Goal: Task Accomplishment & Management: Use online tool/utility

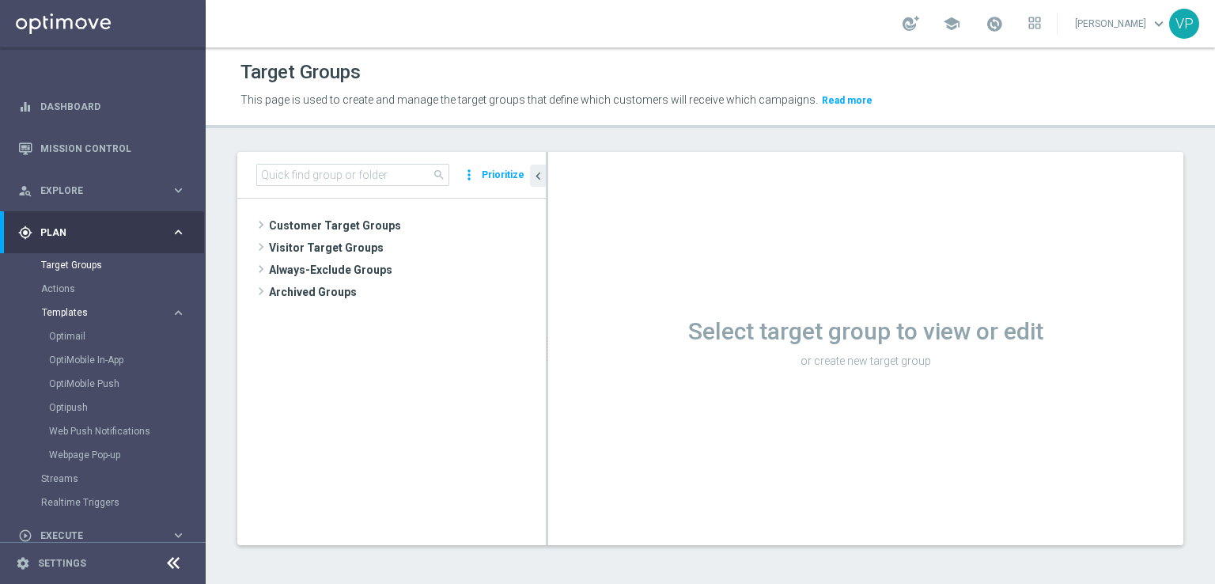
click at [79, 309] on span "Templates" at bounding box center [98, 312] width 113 height 9
click at [78, 336] on link "Optimail" at bounding box center [107, 336] width 116 height 13
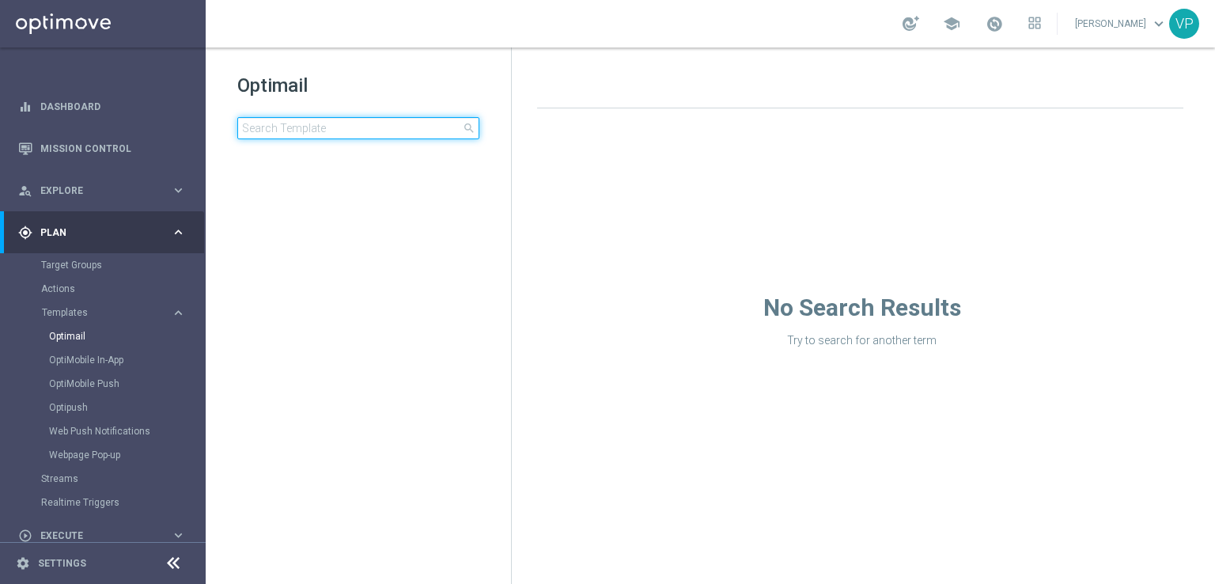
click at [418, 120] on input at bounding box center [358, 128] width 242 height 22
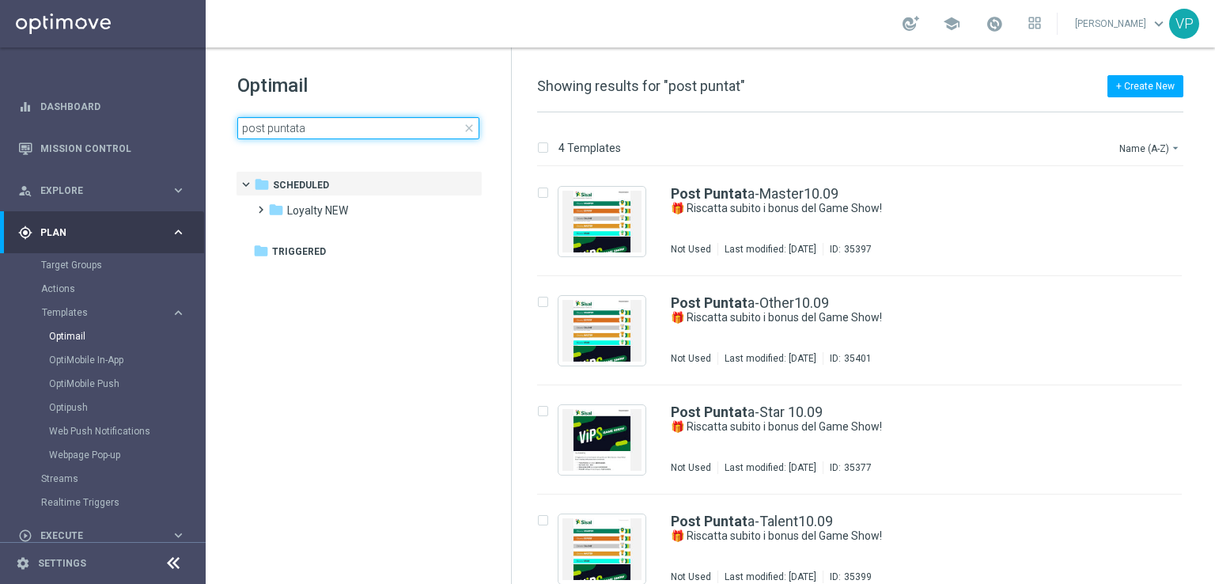
type input "post puntata"
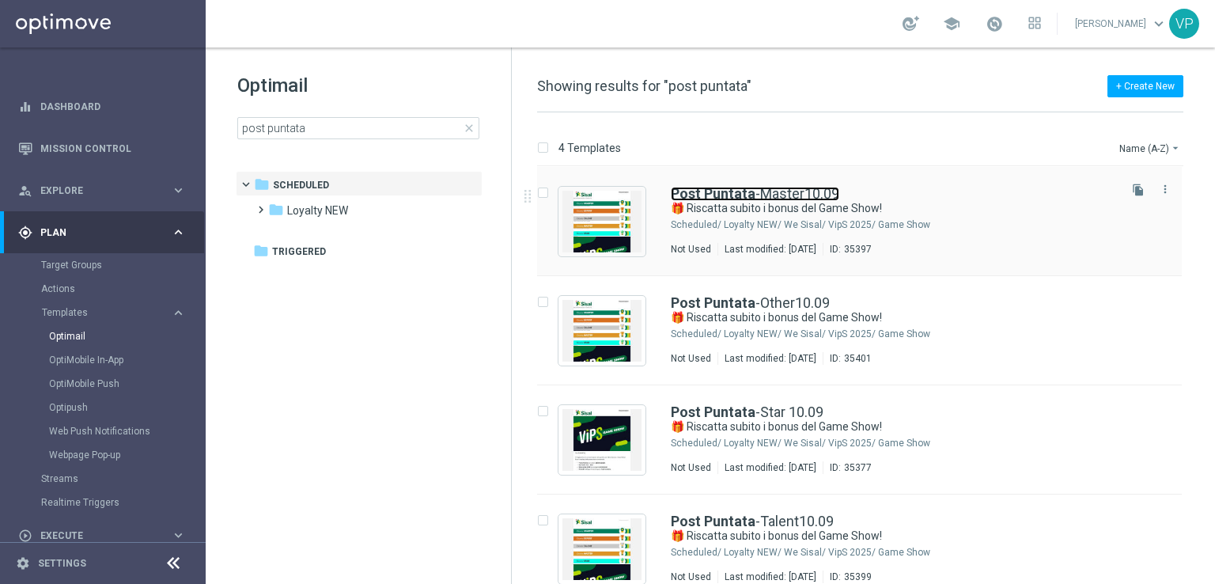
click at [737, 194] on b "Post Puntata" at bounding box center [713, 193] width 85 height 17
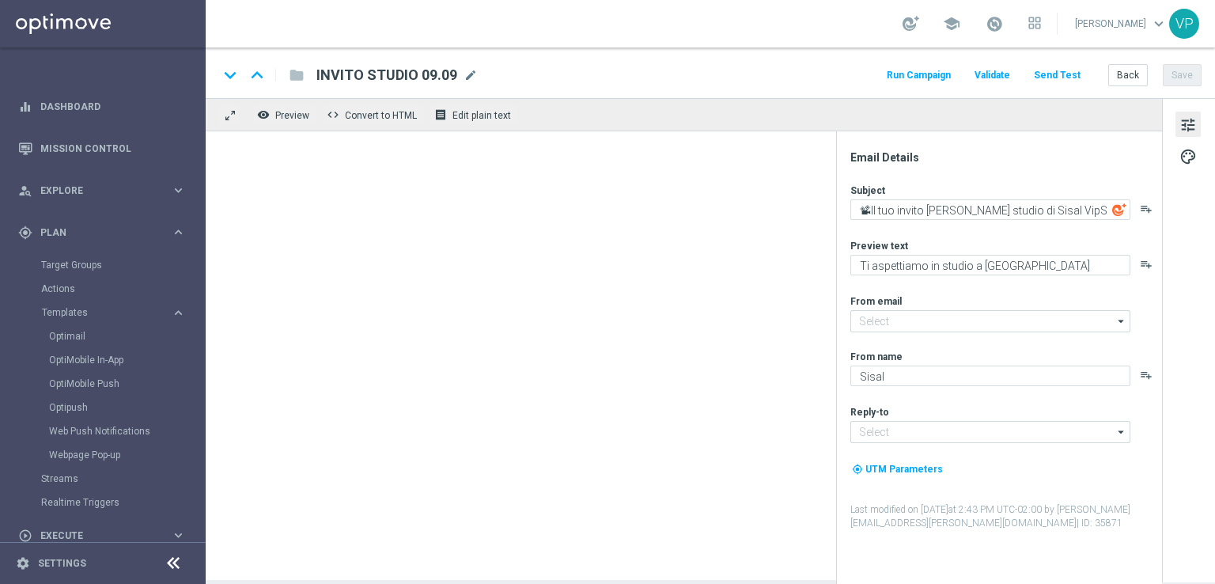
type input "[EMAIL_ADDRESS][DOMAIN_NAME]"
type textarea "🎁 Riscatta subito i bonus del Game Show!"
type textarea "Scopri le tue promozioni post puntata"
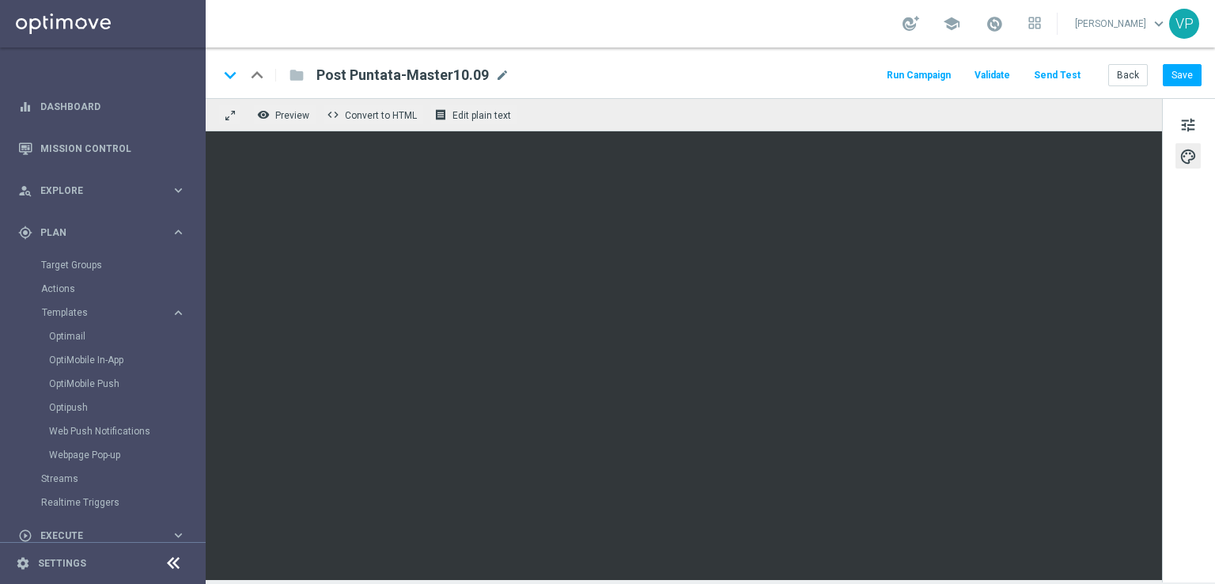
click at [821, 126] on div "remove_red_eye Preview code Convert to HTML receipt Edit plain text" at bounding box center [684, 114] width 957 height 33
click at [1000, 27] on span at bounding box center [994, 23] width 17 height 17
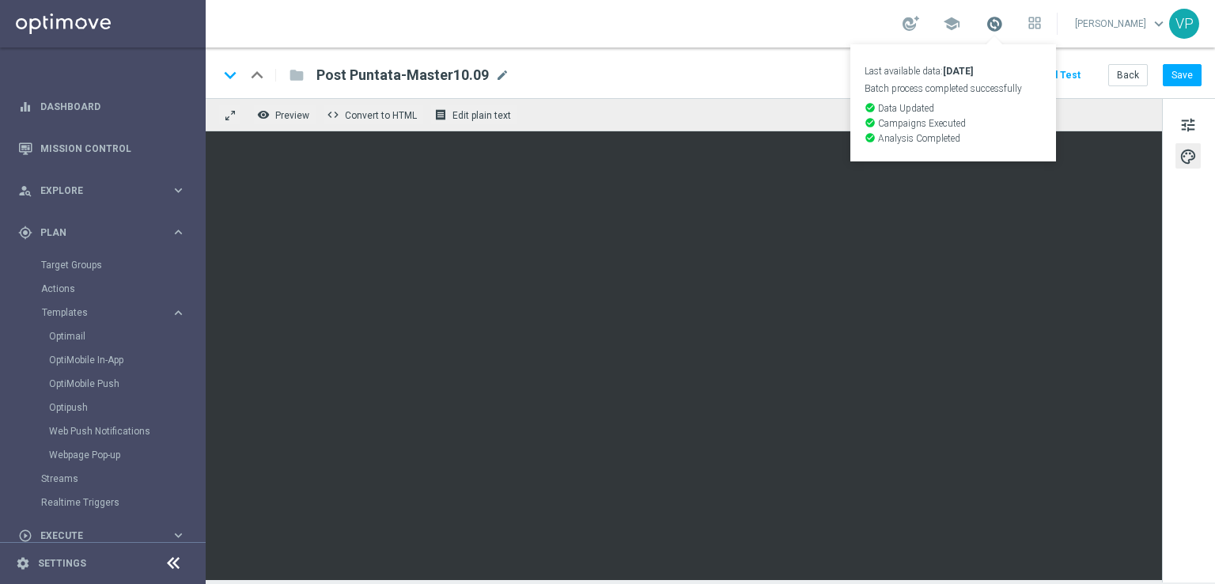
click at [1000, 27] on span at bounding box center [994, 23] width 17 height 17
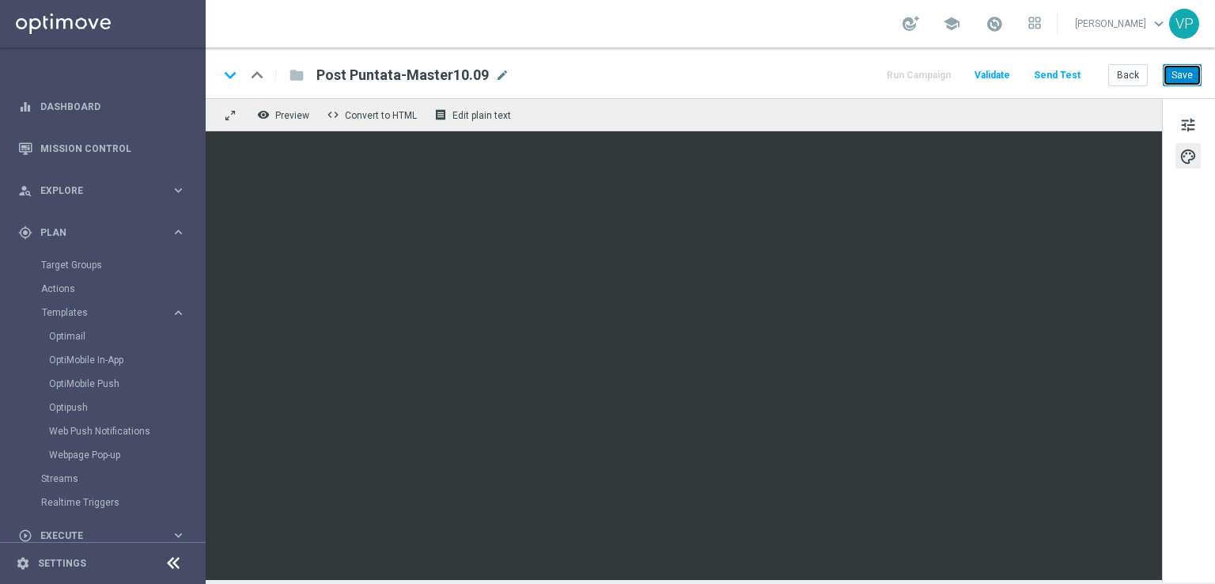
click at [1171, 79] on button "Save" at bounding box center [1182, 75] width 39 height 22
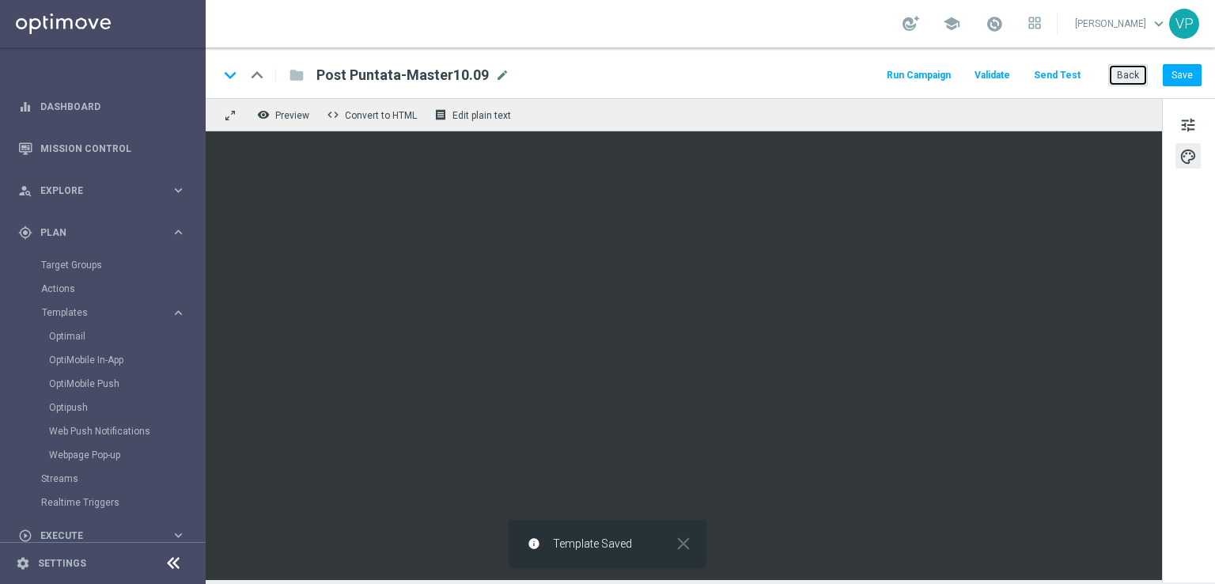
click at [1133, 78] on button "Back" at bounding box center [1129, 75] width 40 height 22
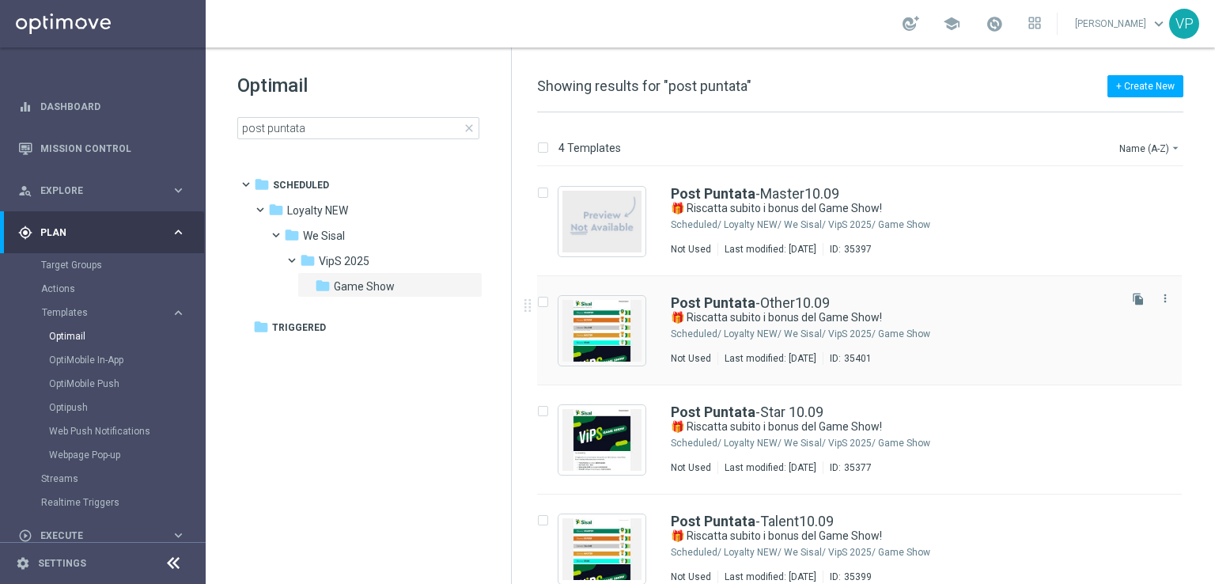
click at [1019, 330] on div "Loyalty NEW/ We Sisal/ VipS 2025/ Game Show" at bounding box center [920, 334] width 392 height 13
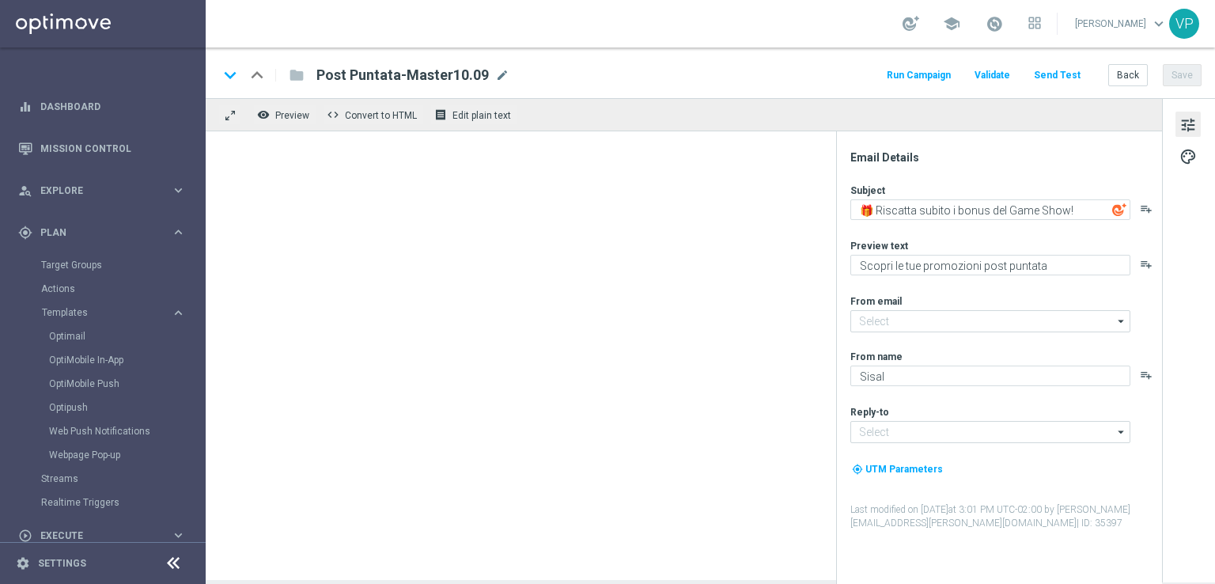
type input "[EMAIL_ADDRESS][DOMAIN_NAME]"
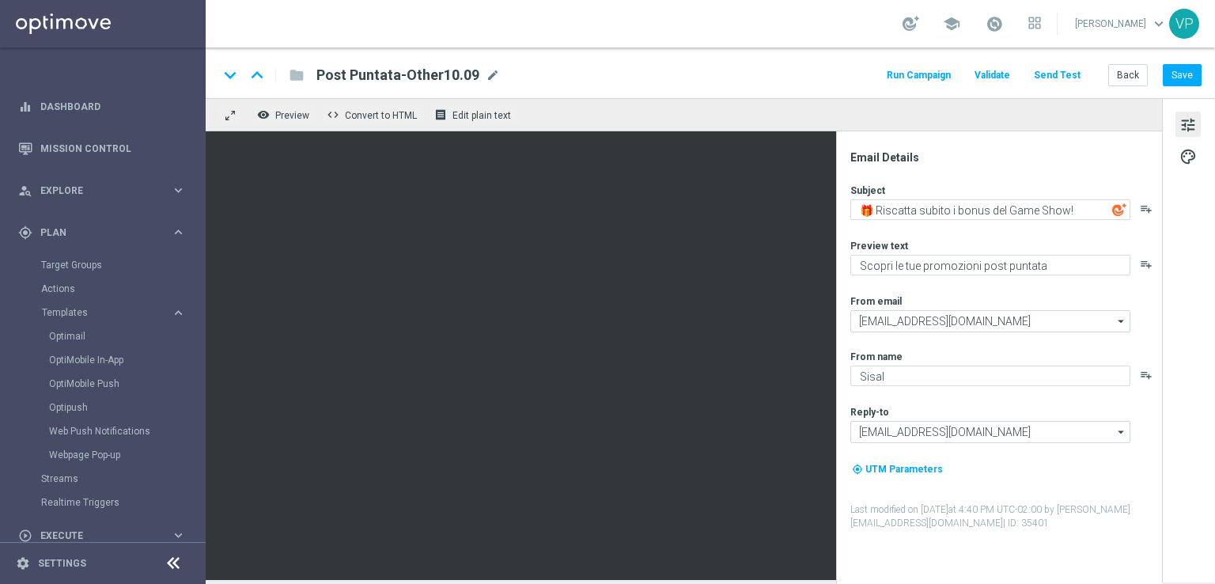
click at [1190, 128] on span "tune" at bounding box center [1188, 125] width 17 height 21
click at [1189, 153] on span "palette" at bounding box center [1188, 156] width 17 height 21
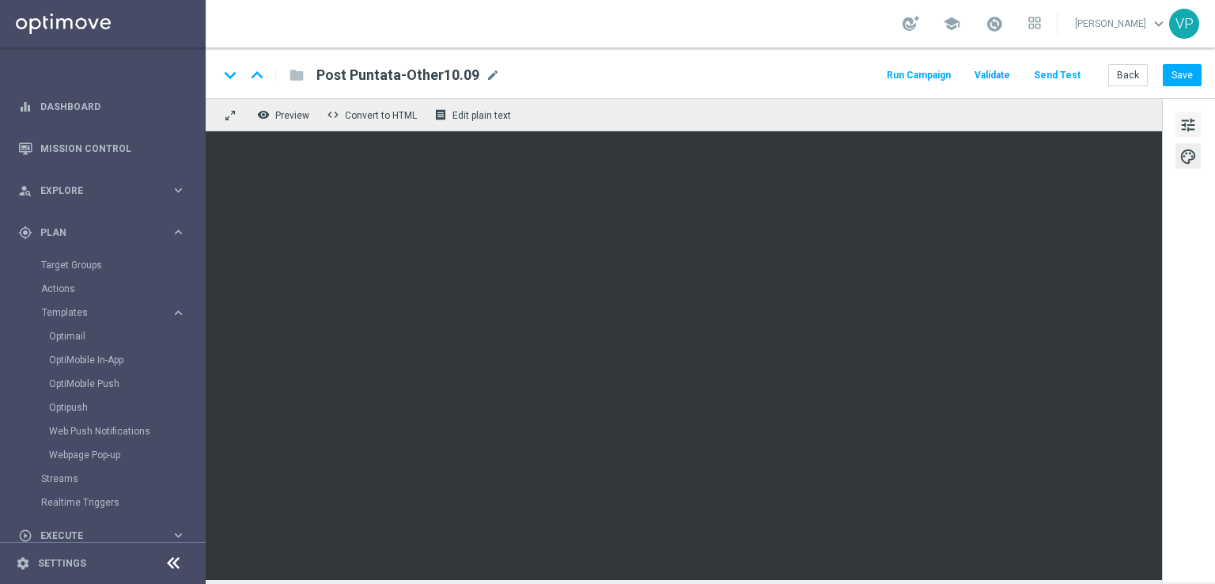
click at [1189, 131] on span "tune" at bounding box center [1188, 125] width 17 height 21
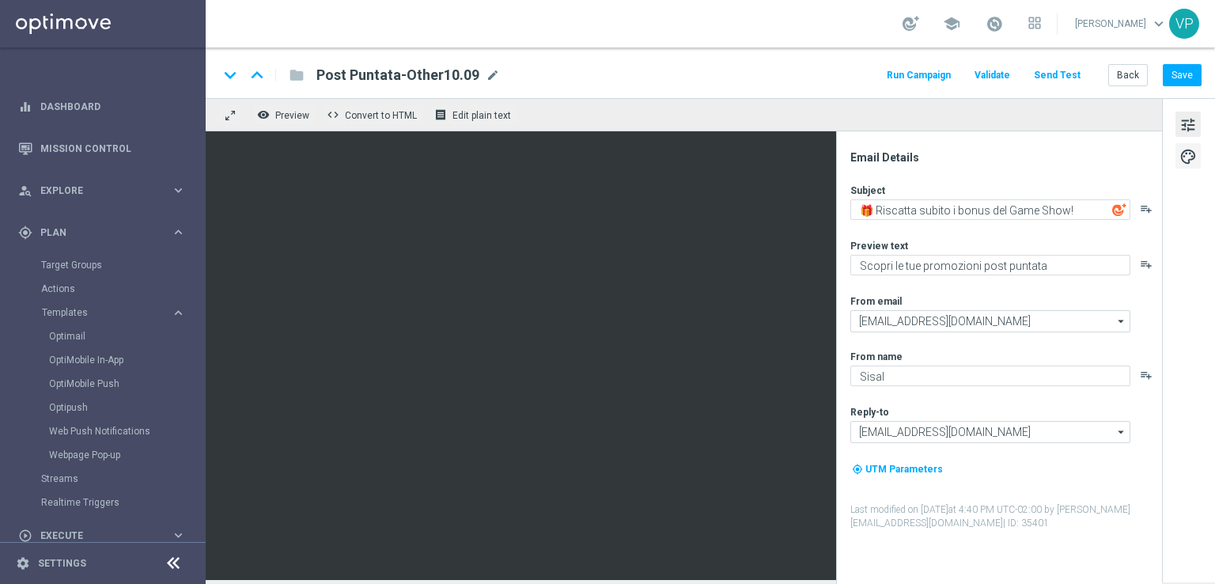
click at [1191, 149] on span "palette" at bounding box center [1188, 156] width 17 height 21
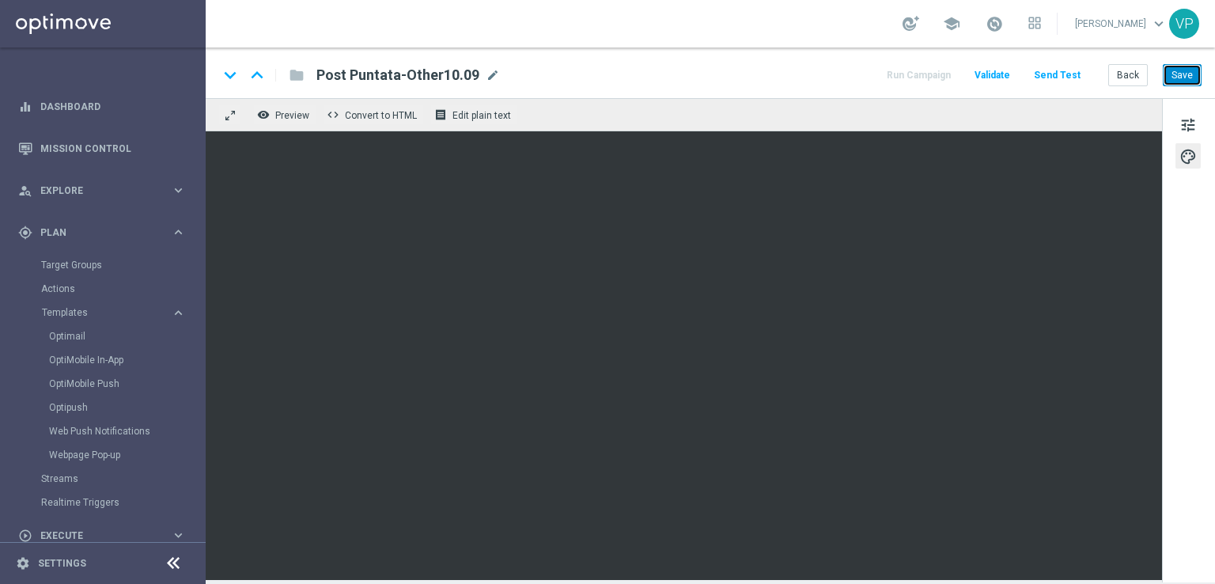
click at [1190, 74] on button "Save" at bounding box center [1182, 75] width 39 height 22
click at [1139, 80] on button "Back" at bounding box center [1129, 75] width 40 height 22
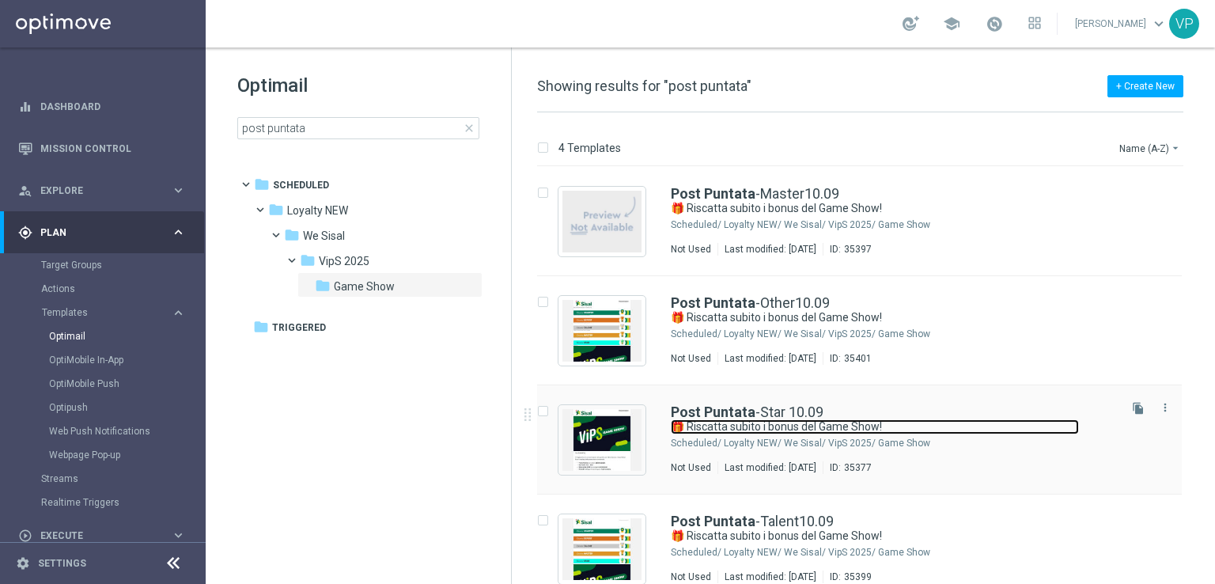
click at [937, 425] on link "🎁 Riscatta subito i bonus del Game Show!" at bounding box center [875, 426] width 408 height 15
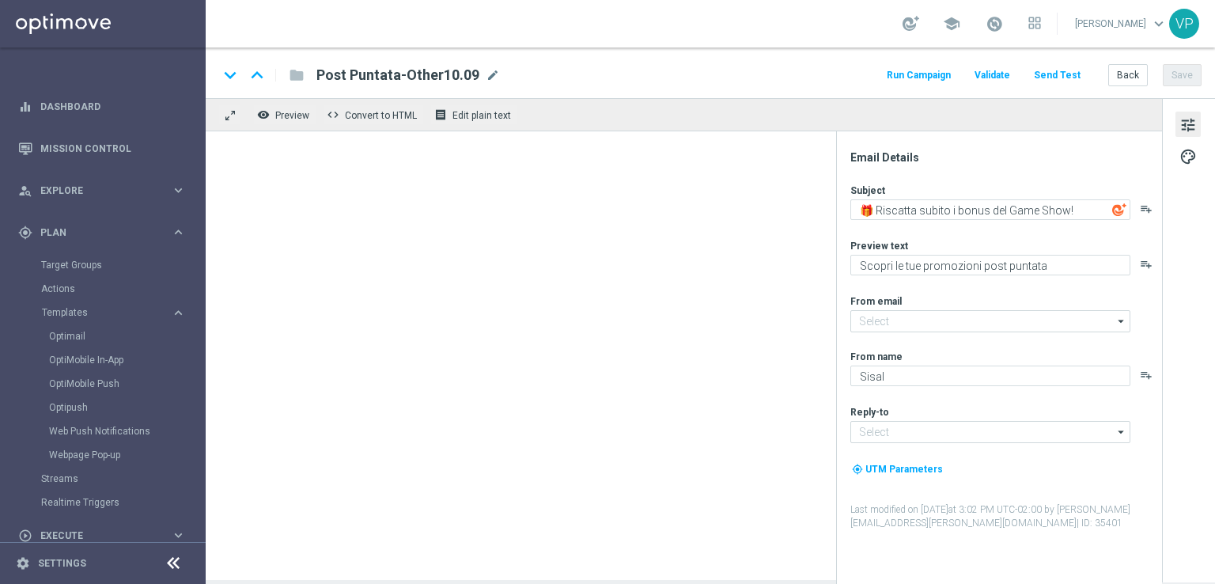
type input "[EMAIL_ADDRESS][DOMAIN_NAME]"
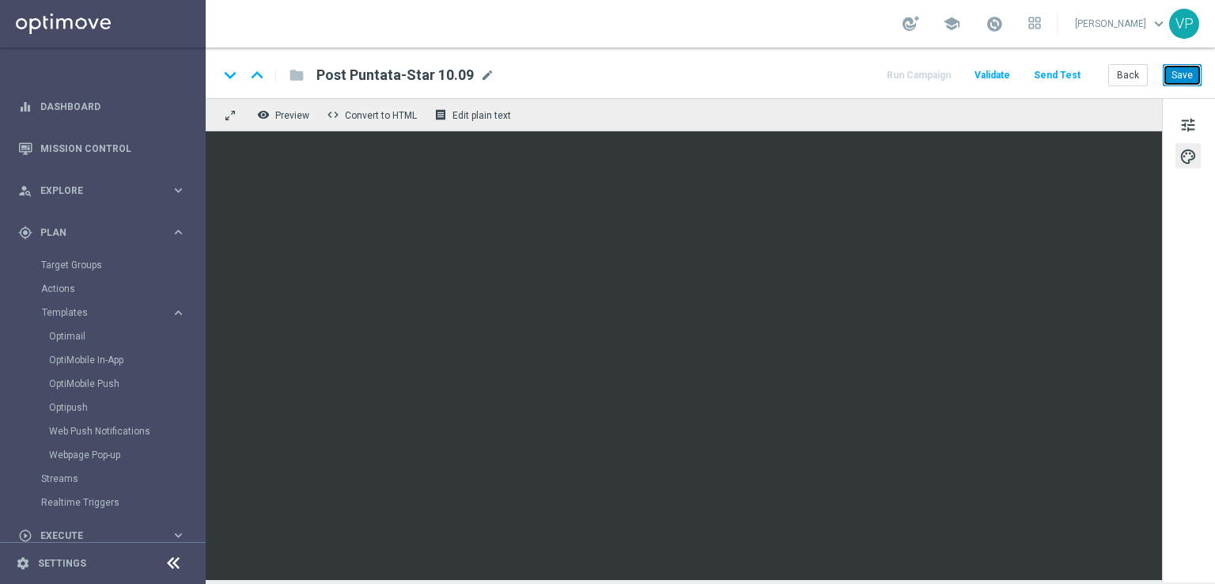
click at [1185, 71] on button "Save" at bounding box center [1182, 75] width 39 height 22
click at [1177, 80] on button "Save" at bounding box center [1182, 75] width 39 height 22
click at [1126, 80] on button "Back" at bounding box center [1129, 75] width 40 height 22
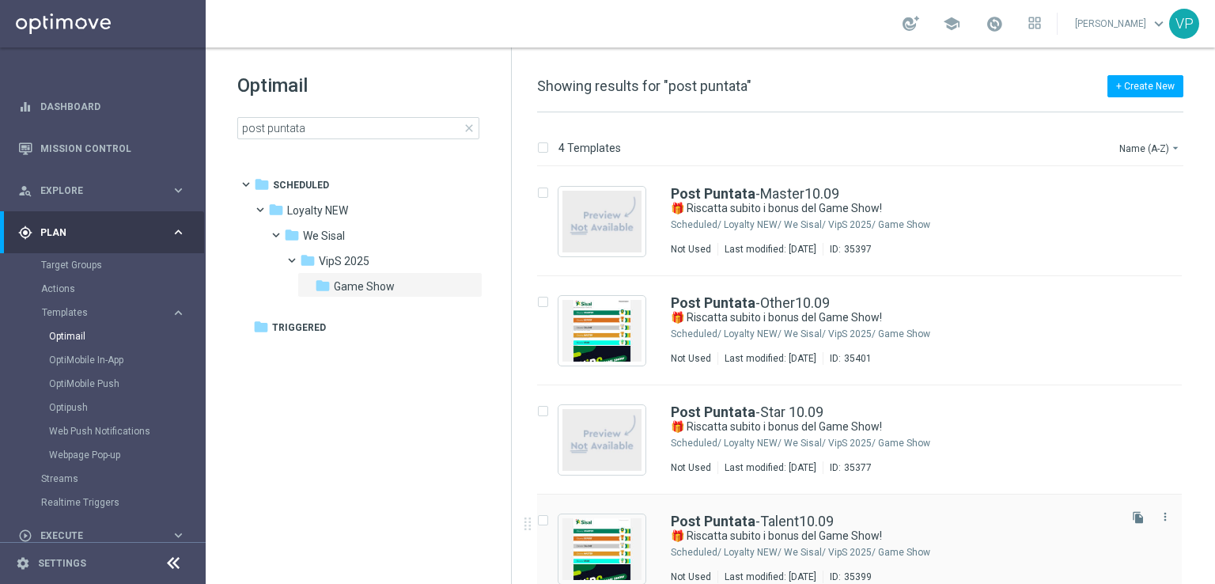
click at [996, 523] on div "Post Puntata -Talent10.09" at bounding box center [893, 521] width 445 height 14
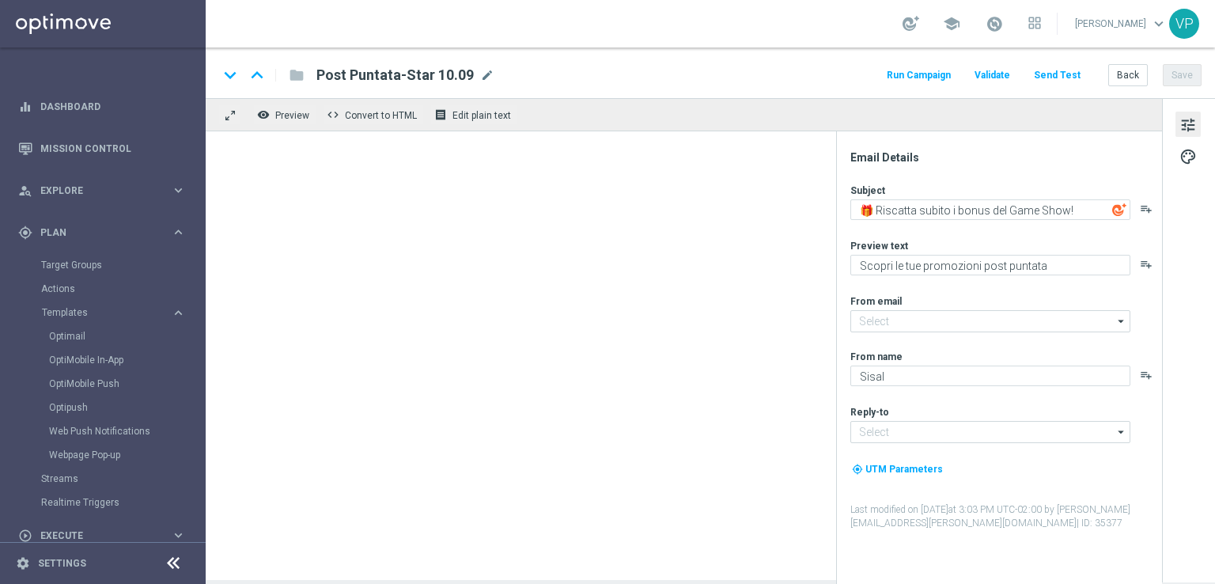
type input "[EMAIL_ADDRESS][DOMAIN_NAME]"
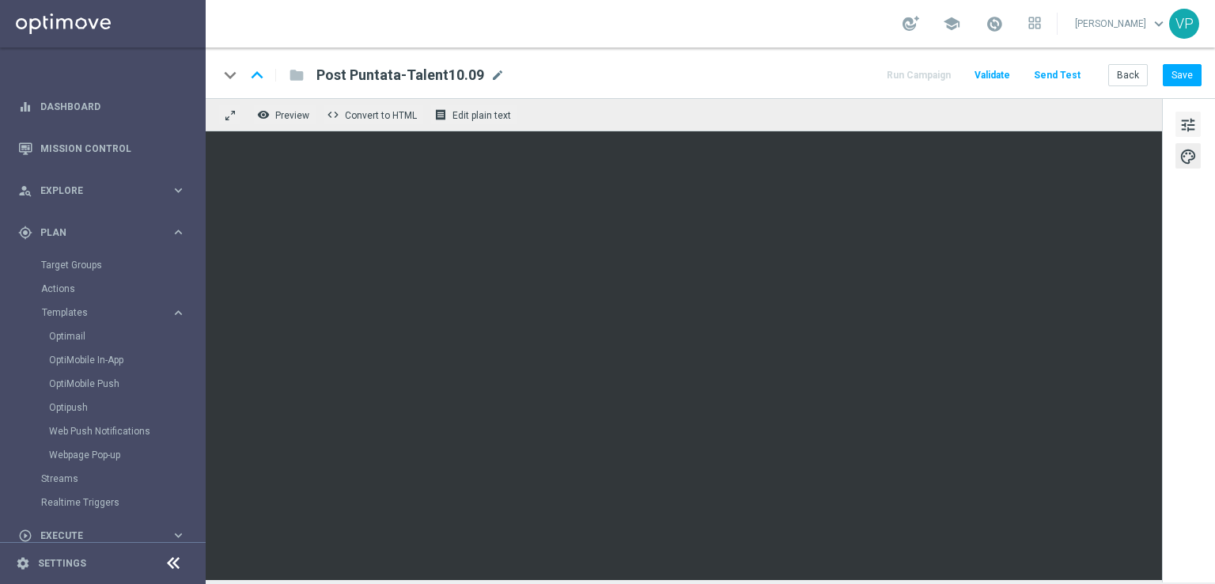
click at [1180, 120] on span "tune" at bounding box center [1188, 125] width 17 height 21
click at [1180, 82] on button "Save" at bounding box center [1182, 75] width 39 height 22
click at [1124, 72] on button "Back" at bounding box center [1129, 75] width 40 height 22
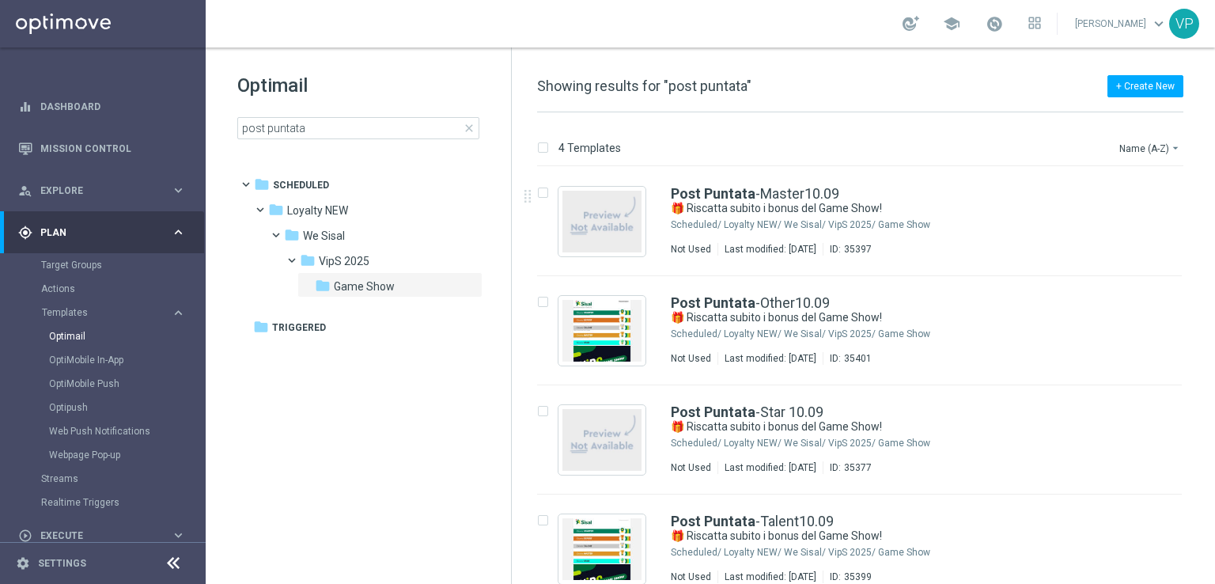
drag, startPoint x: 1207, startPoint y: 127, endPoint x: 1208, endPoint y: 86, distance: 40.4
click at [1208, 86] on div "+ Create New Showing results for "post puntata" 4 Templates Name (A-Z) arrow_dr…" at bounding box center [863, 315] width 703 height 536
click at [946, 233] on div "Post Puntata -Master10.09 🎁 Riscatta subito i bonus del Game Show! Scheduled/ L…" at bounding box center [893, 221] width 445 height 69
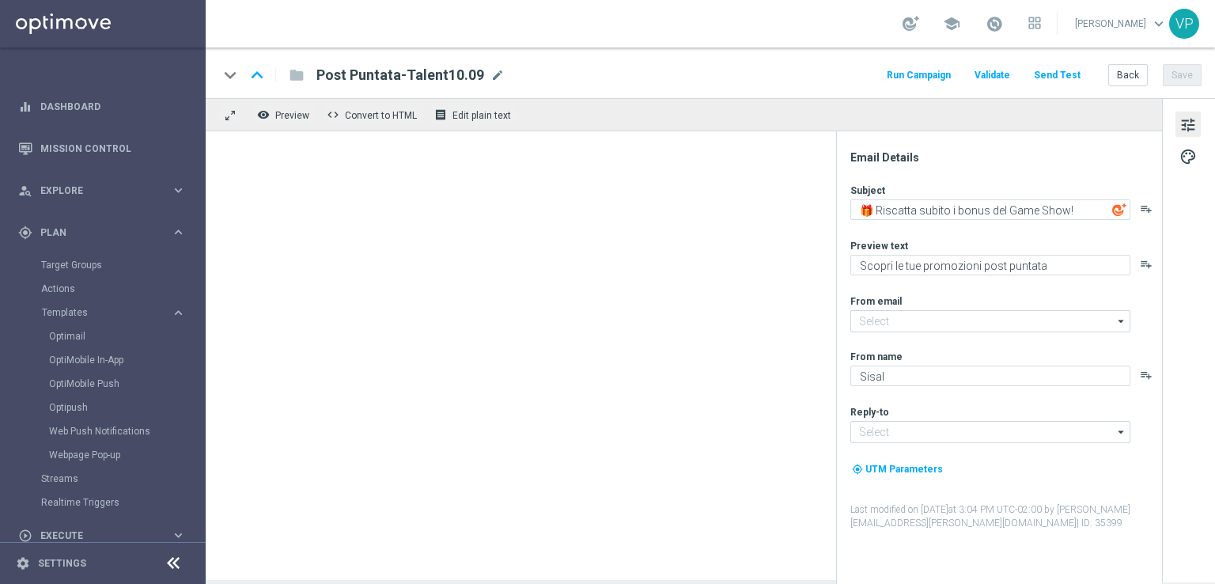
type input "[EMAIL_ADDRESS][DOMAIN_NAME]"
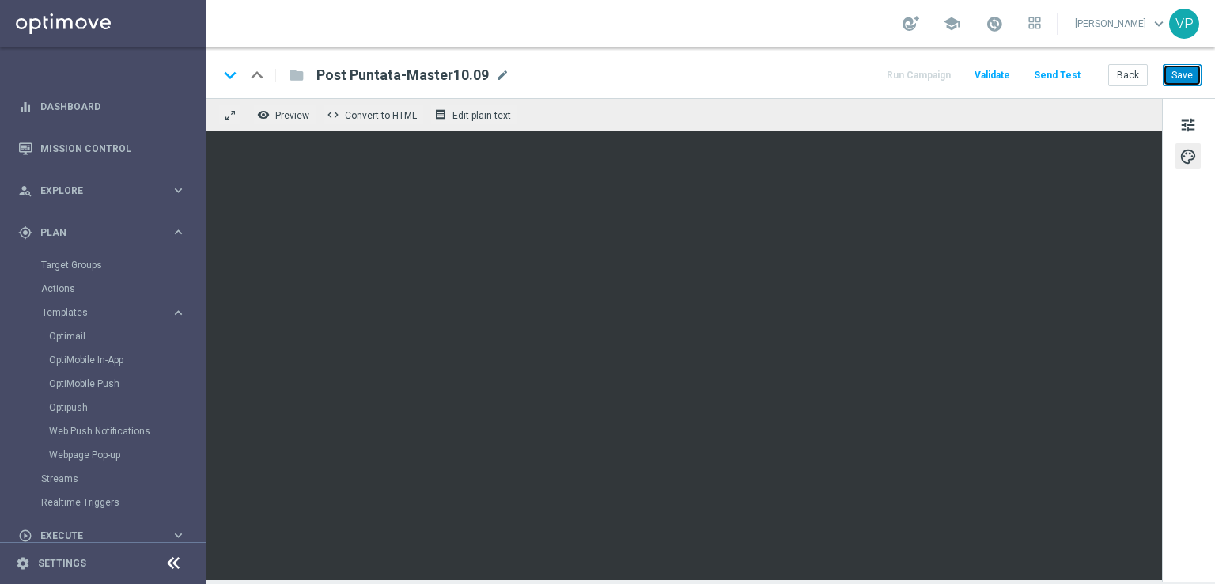
click at [1181, 77] on button "Save" at bounding box center [1182, 75] width 39 height 22
click at [1133, 67] on button "Back" at bounding box center [1129, 75] width 40 height 22
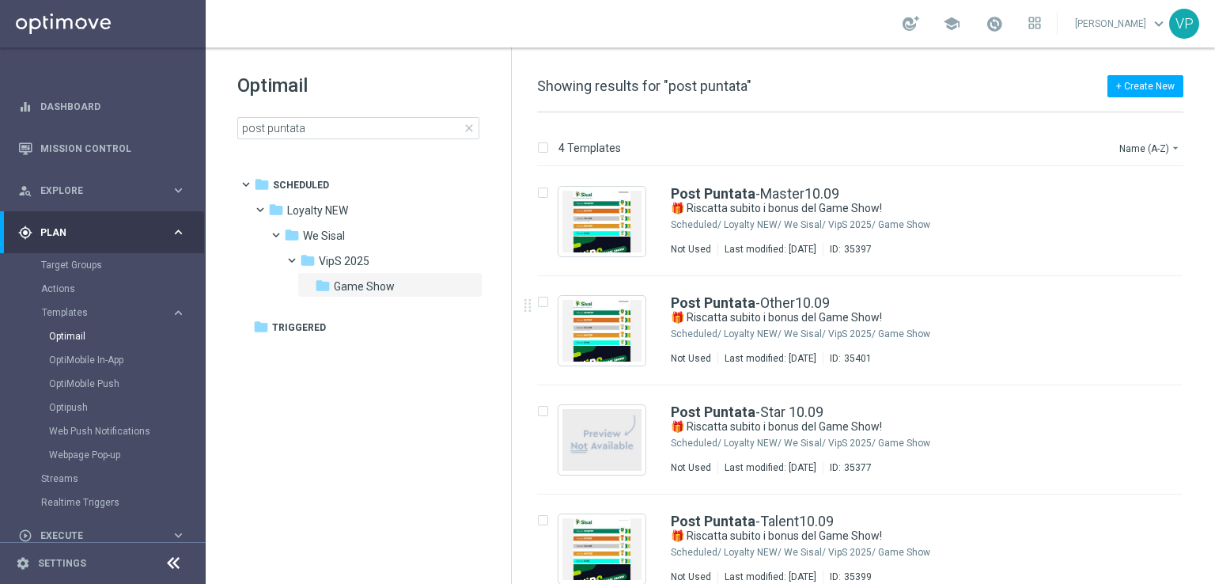
drag, startPoint x: 1215, startPoint y: 311, endPoint x: 1171, endPoint y: 20, distance: 294.4
click at [1215, 475] on div "4 Templates Name (A-Z) arrow_drop_down Drag here to set row groups Drag here to…" at bounding box center [863, 348] width 703 height 472
click at [1052, 191] on div "Post Puntata -Master10.09" at bounding box center [893, 194] width 445 height 14
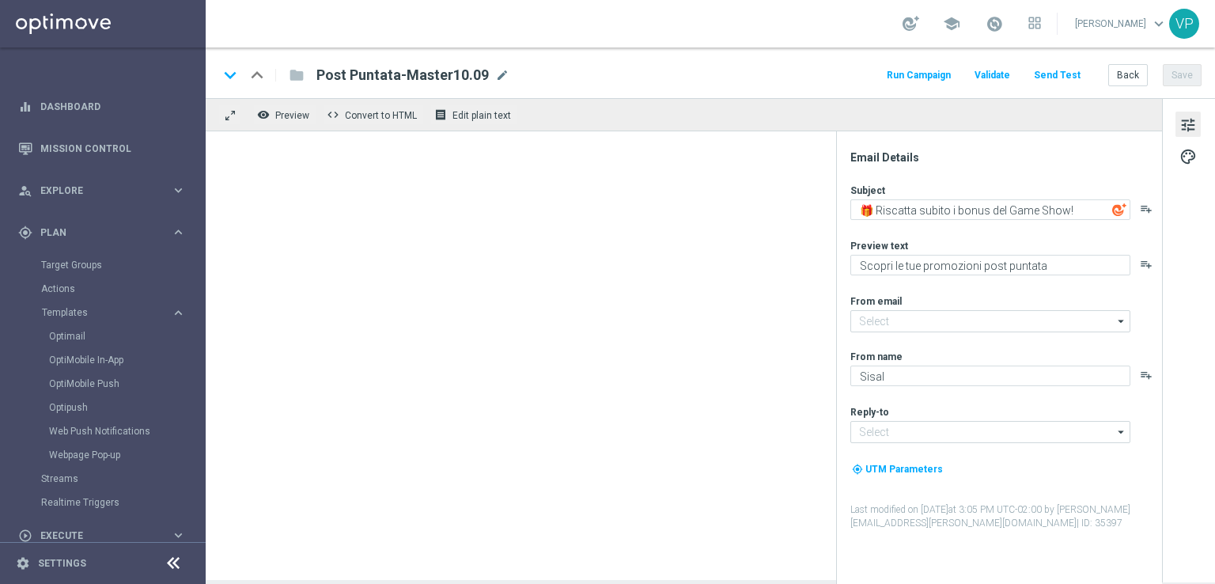
type input "[EMAIL_ADDRESS][DOMAIN_NAME]"
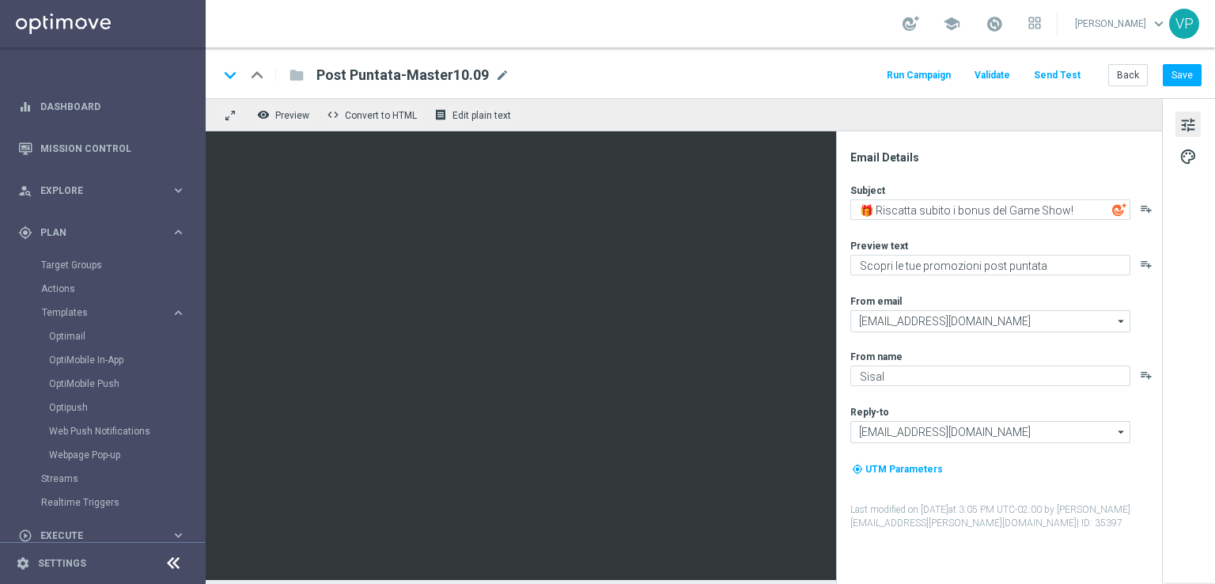
click at [1074, 74] on button "Send Test" at bounding box center [1057, 75] width 51 height 21
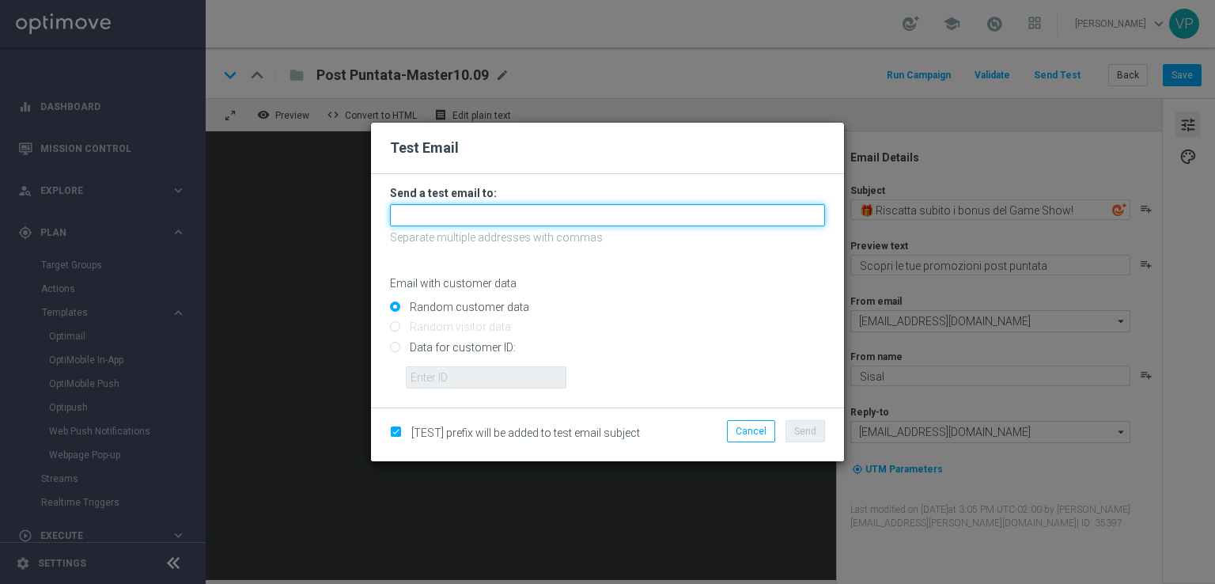
click at [692, 223] on input "text" at bounding box center [607, 215] width 435 height 22
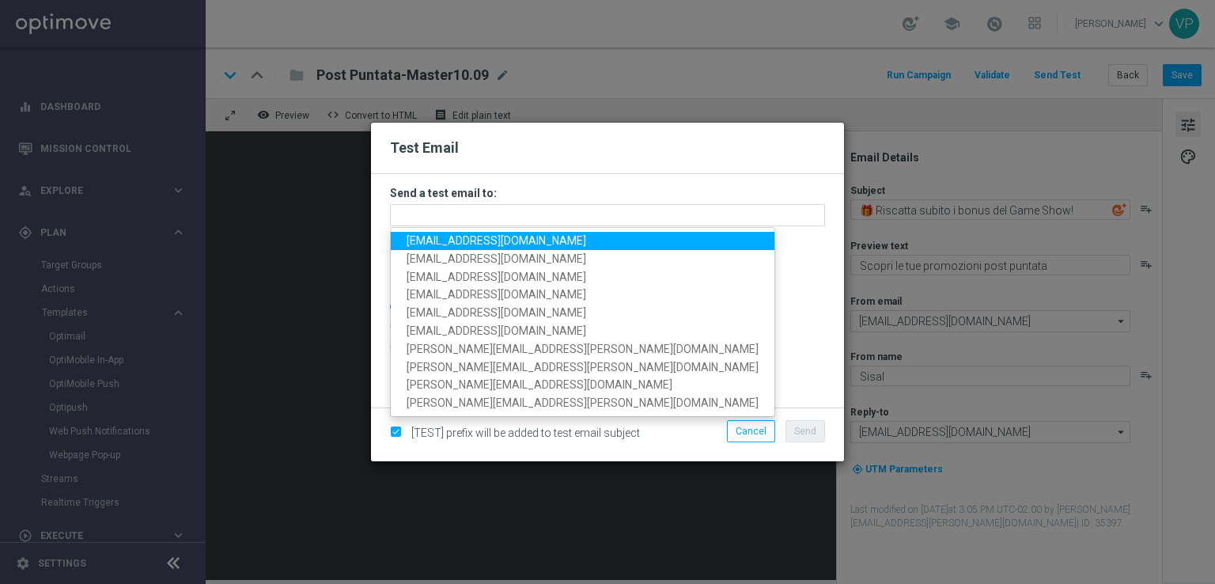
click at [430, 241] on span "[EMAIL_ADDRESS][DOMAIN_NAME]" at bounding box center [497, 240] width 180 height 13
type input "[EMAIL_ADDRESS][DOMAIN_NAME]"
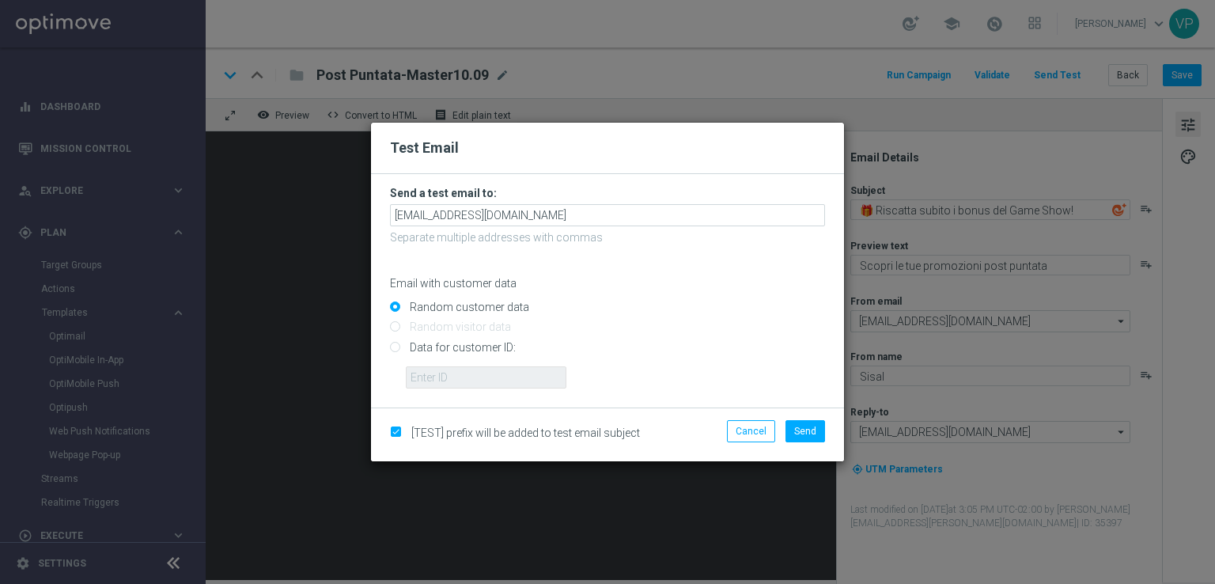
click at [476, 347] on input "Data for customer ID:" at bounding box center [607, 354] width 435 height 22
radio input "true"
click at [487, 373] on input "text" at bounding box center [486, 377] width 161 height 22
type input "3262295"
click at [813, 430] on span "Send" at bounding box center [805, 431] width 22 height 11
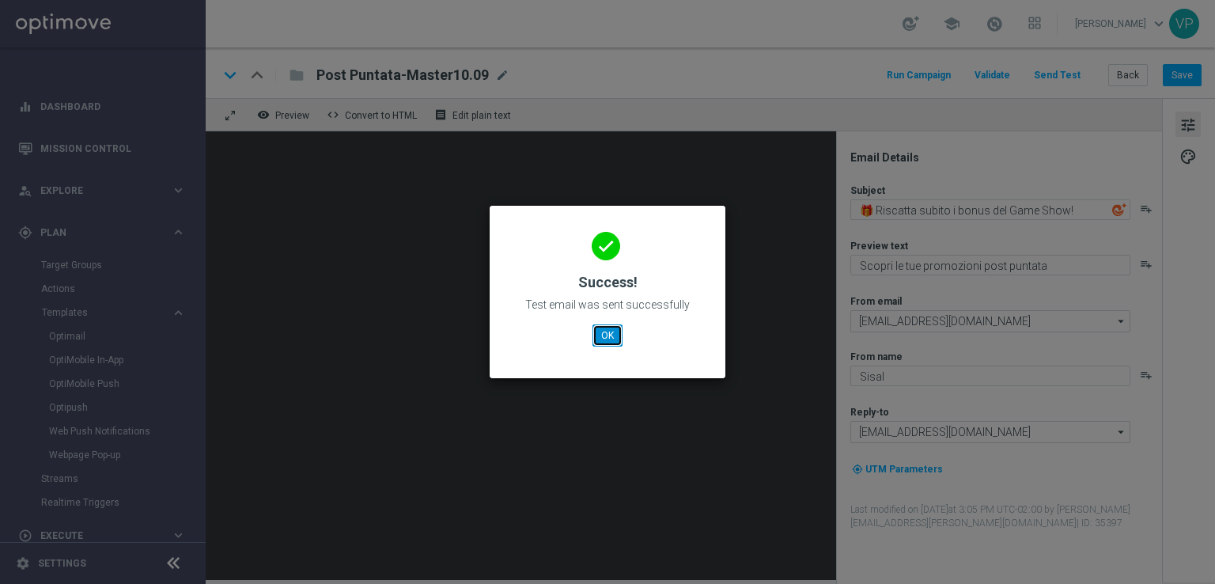
click at [616, 328] on button "OK" at bounding box center [608, 335] width 30 height 22
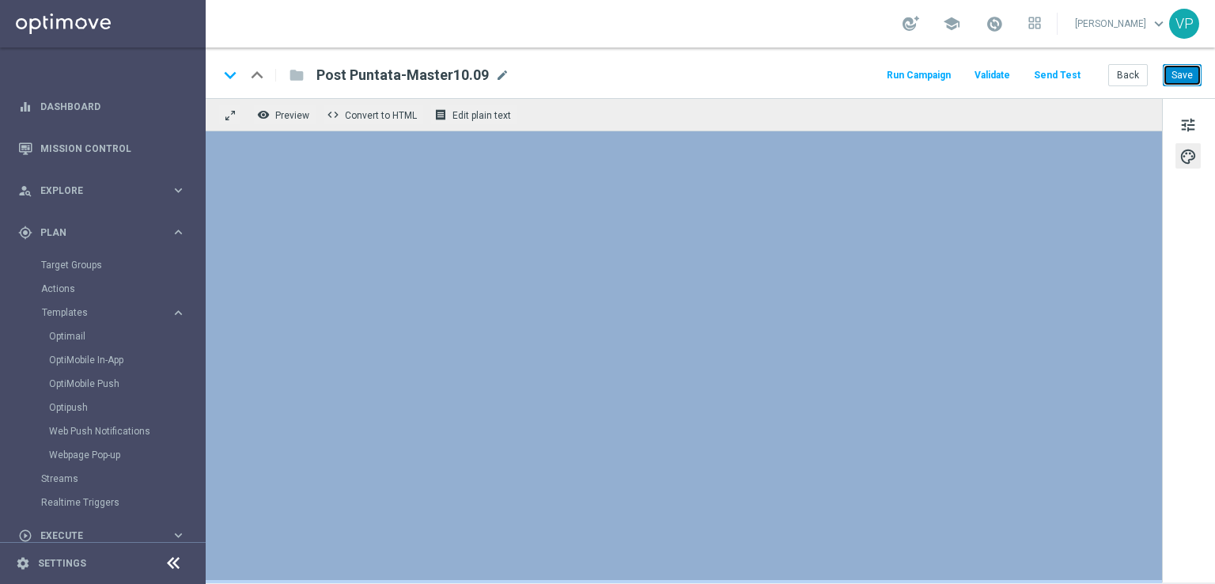
click at [1174, 79] on button "Save" at bounding box center [1182, 75] width 39 height 22
click at [1052, 79] on button "Send Test" at bounding box center [1057, 75] width 51 height 21
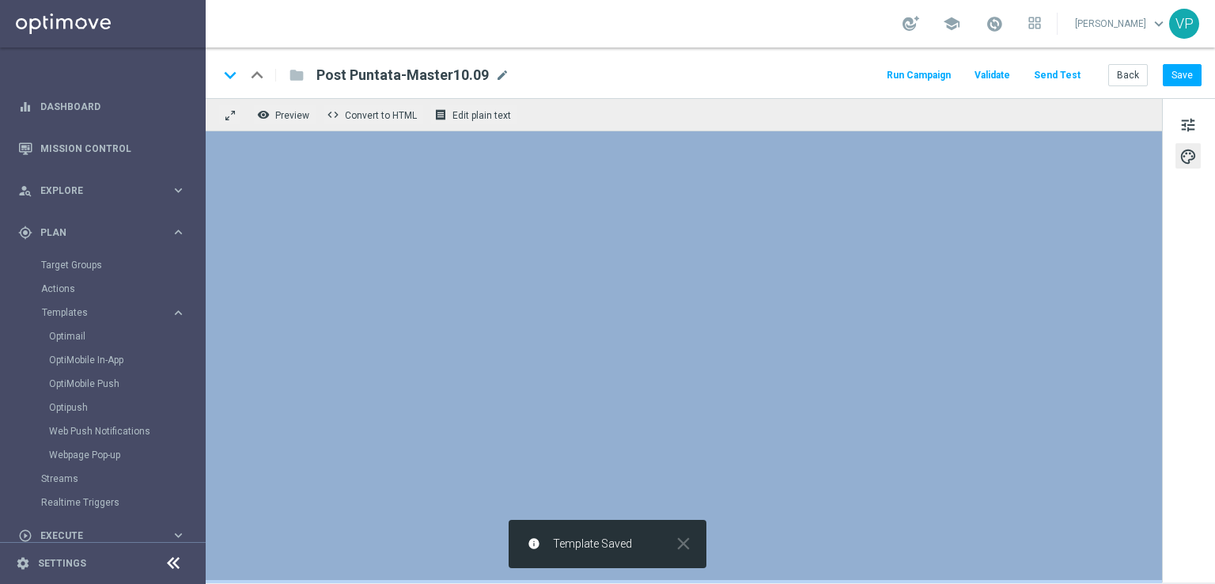
click at [1052, 75] on button "Send Test" at bounding box center [1057, 75] width 51 height 21
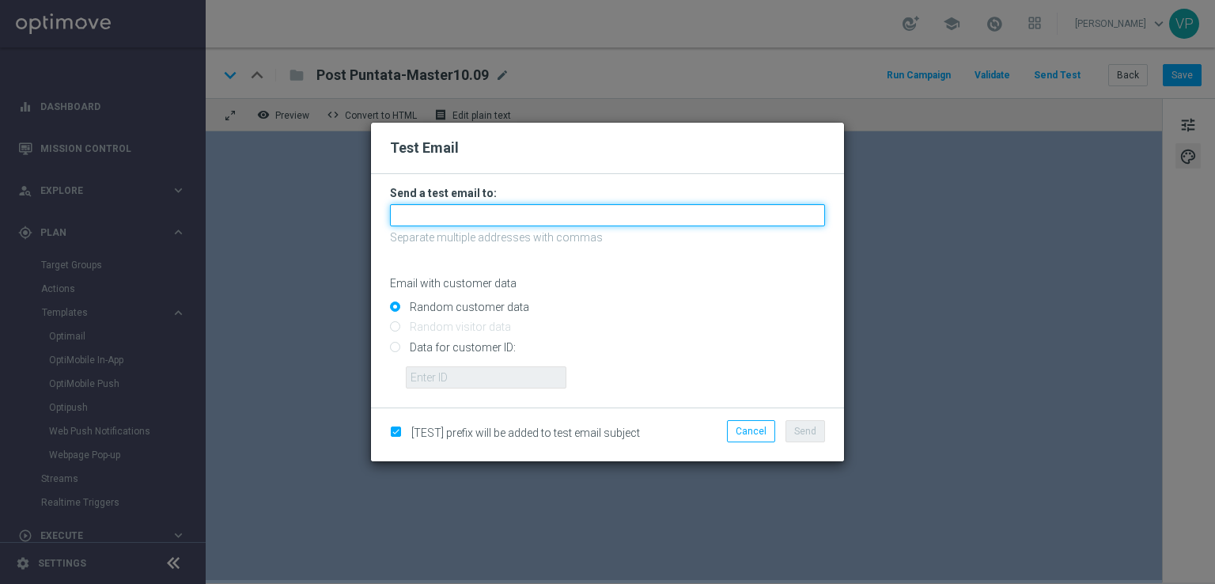
click at [609, 206] on input "text" at bounding box center [607, 215] width 435 height 22
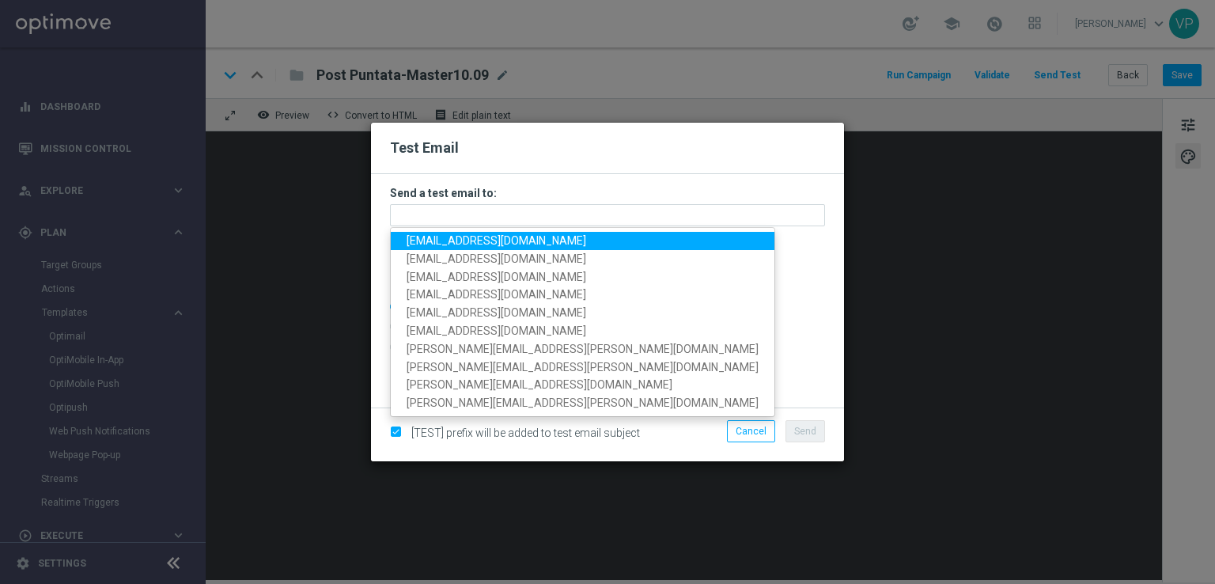
click at [434, 241] on span "[EMAIL_ADDRESS][DOMAIN_NAME]" at bounding box center [497, 240] width 180 height 13
type input "[EMAIL_ADDRESS][DOMAIN_NAME]"
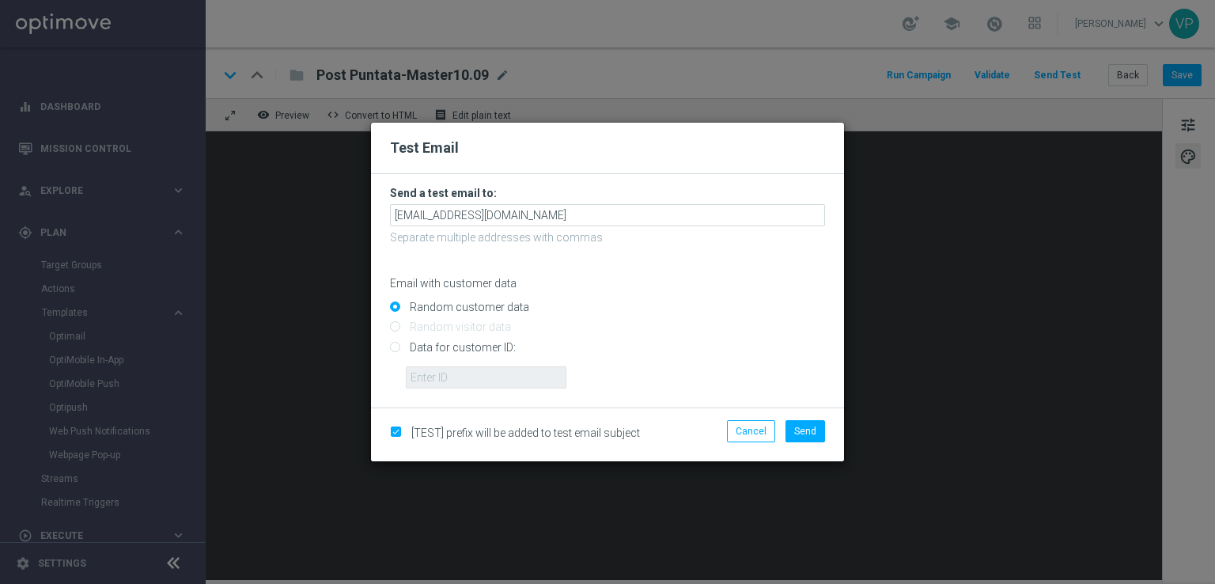
click at [438, 254] on div "Email with customer data" at bounding box center [607, 269] width 435 height 42
click at [467, 348] on input "Data for customer ID:" at bounding box center [607, 354] width 435 height 22
radio input "true"
click at [472, 371] on input "text" at bounding box center [486, 377] width 161 height 22
type input "3262295"
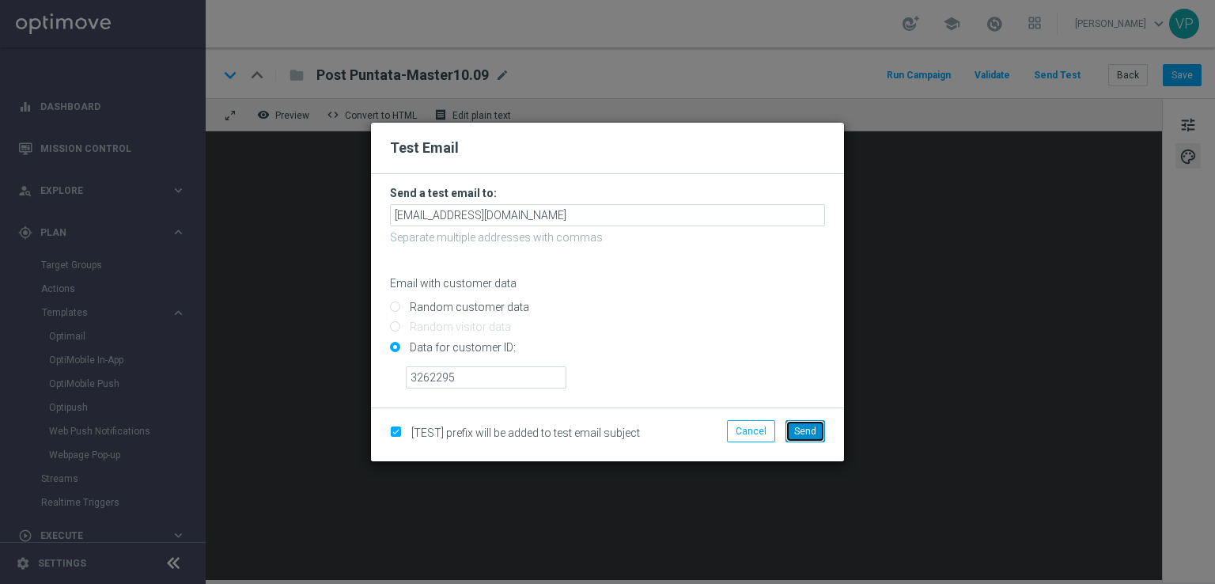
click at [810, 427] on span "Send" at bounding box center [805, 431] width 22 height 11
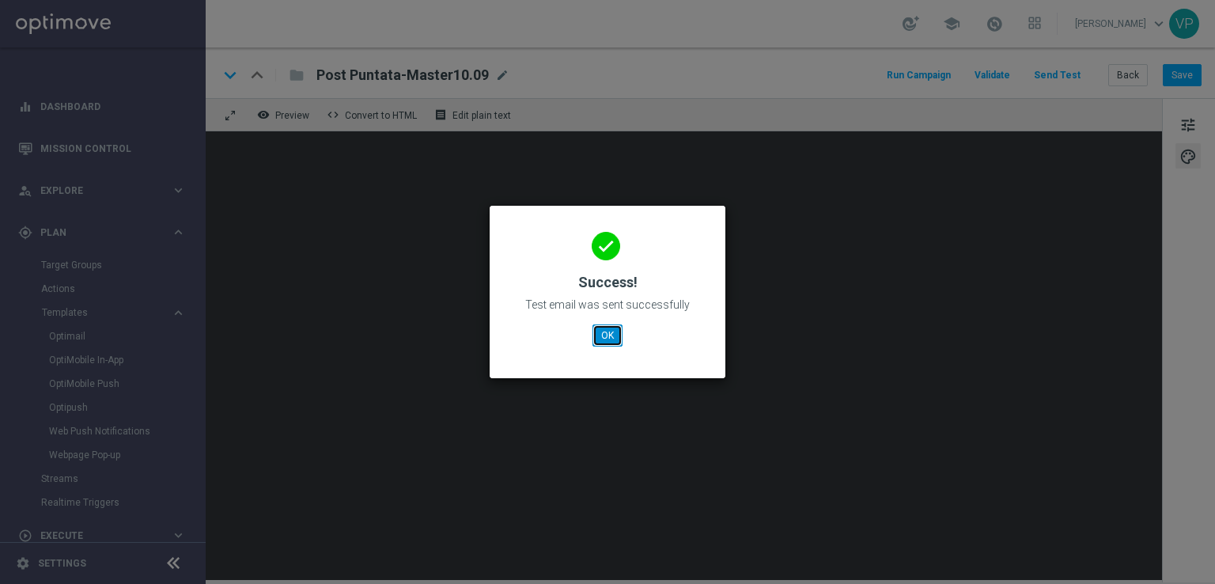
click at [606, 336] on button "OK" at bounding box center [608, 335] width 30 height 22
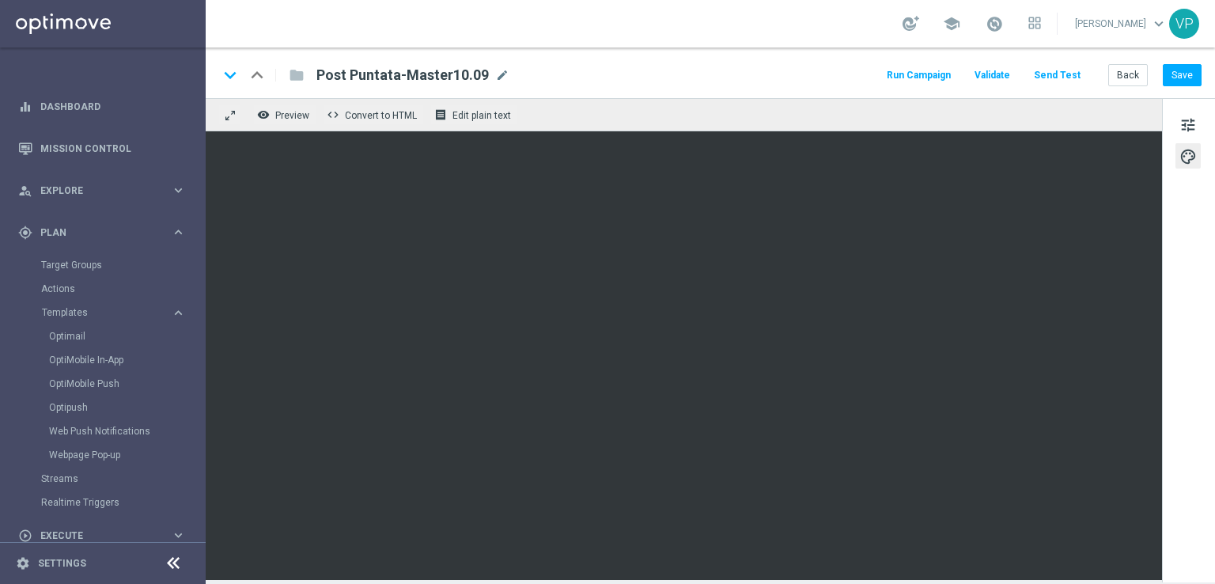
drag, startPoint x: 1215, startPoint y: 279, endPoint x: 1199, endPoint y: 279, distance: 15.8
click at [1215, 279] on div "tune palette" at bounding box center [1188, 340] width 53 height 484
click at [1200, 74] on button "Save" at bounding box center [1182, 75] width 39 height 22
click at [1132, 77] on button "Back" at bounding box center [1129, 75] width 40 height 22
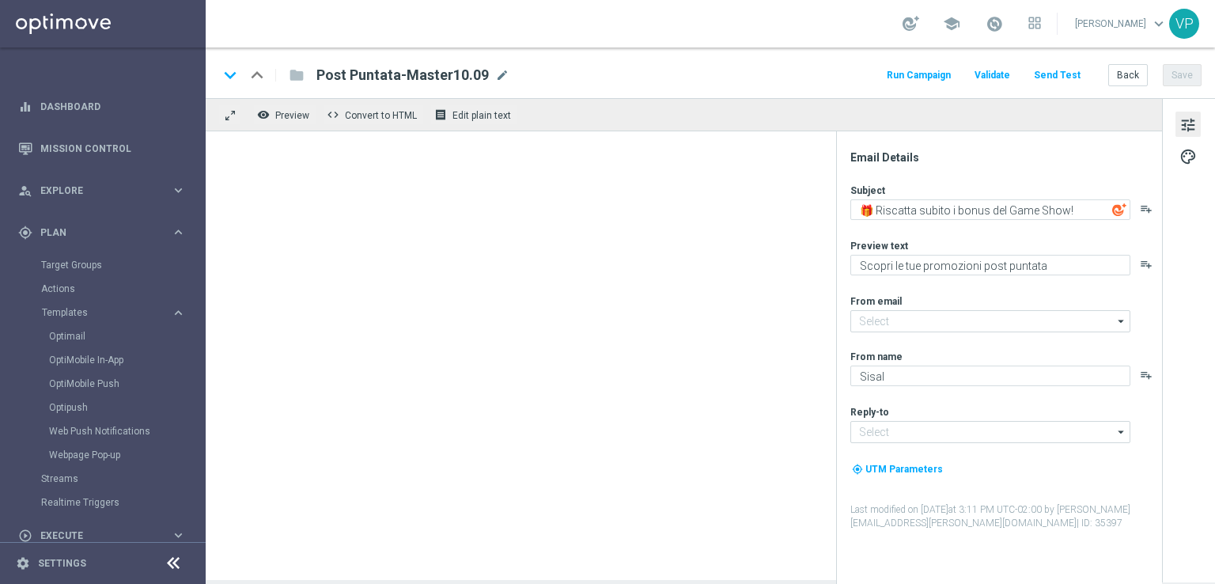
type input "[EMAIL_ADDRESS][DOMAIN_NAME]"
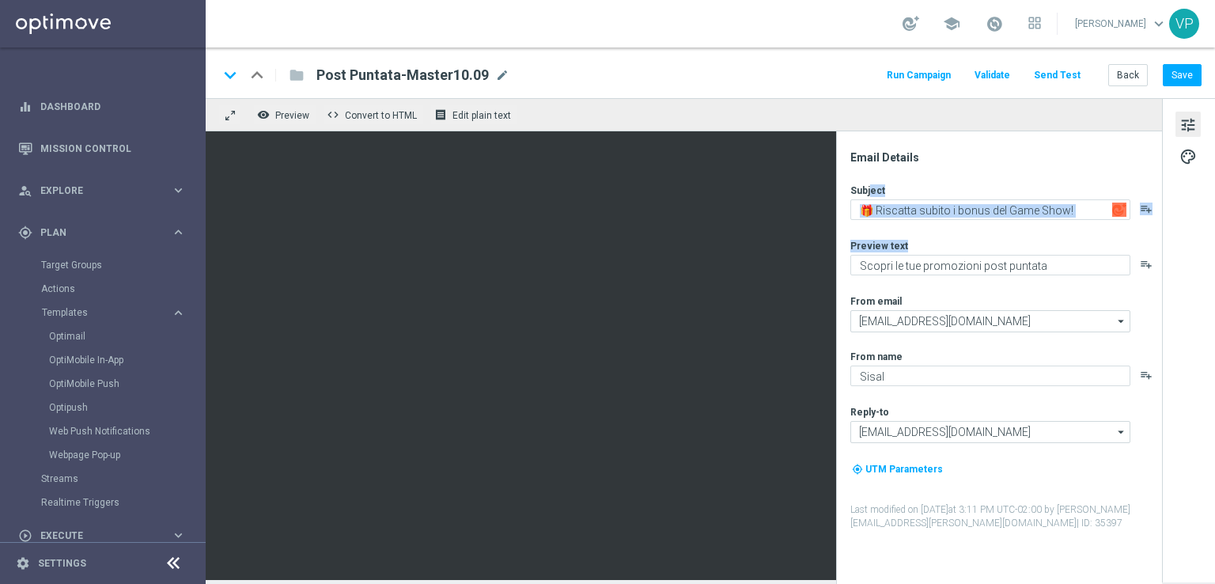
drag, startPoint x: 836, startPoint y: 195, endPoint x: 874, endPoint y: 261, distance: 75.5
click at [874, 261] on div "Email Details Subject 🎁 Riscatta subito i bonus del Game Show! playlist_add Pre…" at bounding box center [999, 357] width 326 height 453
click at [1137, 82] on button "Back" at bounding box center [1129, 75] width 40 height 22
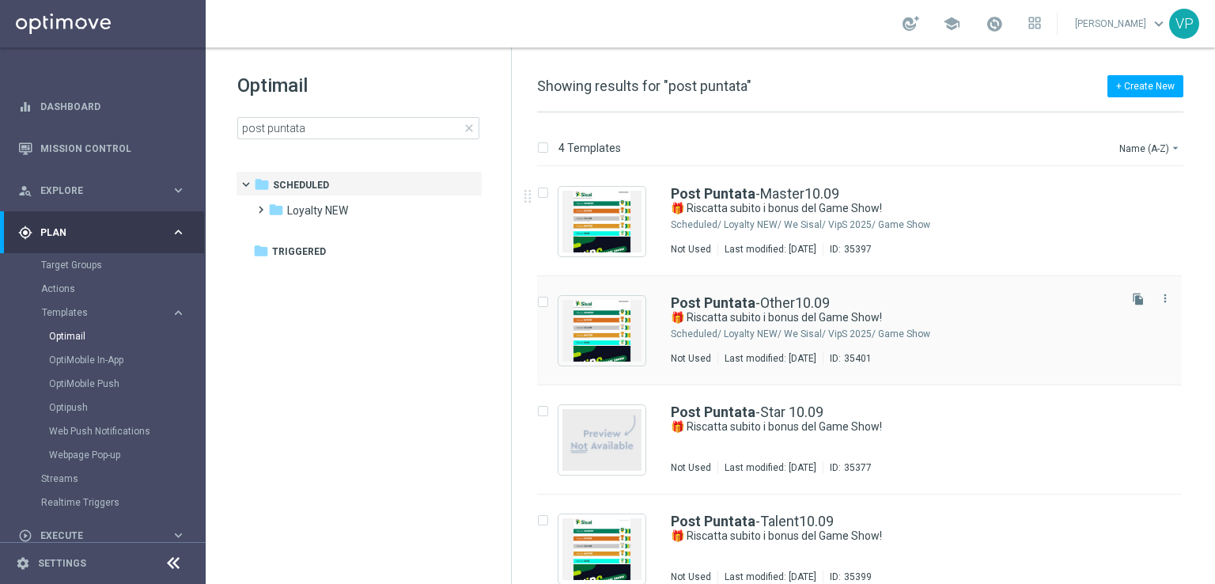
click at [1123, 291] on div "file_copy more_vert" at bounding box center [1149, 327] width 66 height 76
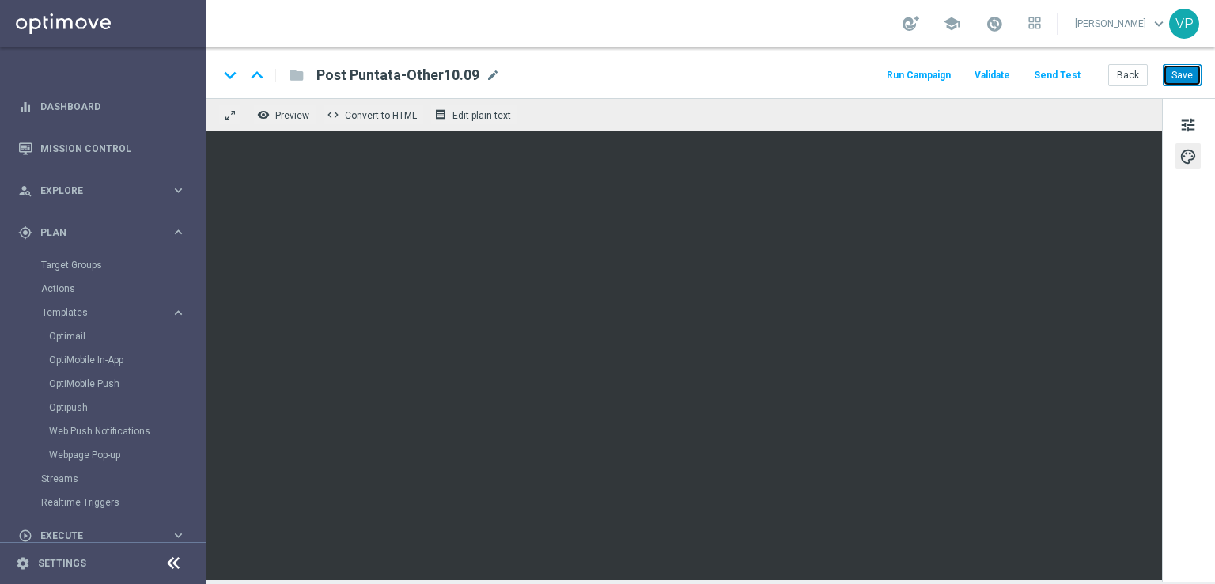
click at [1188, 67] on button "Save" at bounding box center [1182, 75] width 39 height 22
click at [1173, 76] on button "Save" at bounding box center [1182, 75] width 39 height 22
click at [1133, 78] on button "Back" at bounding box center [1129, 75] width 40 height 22
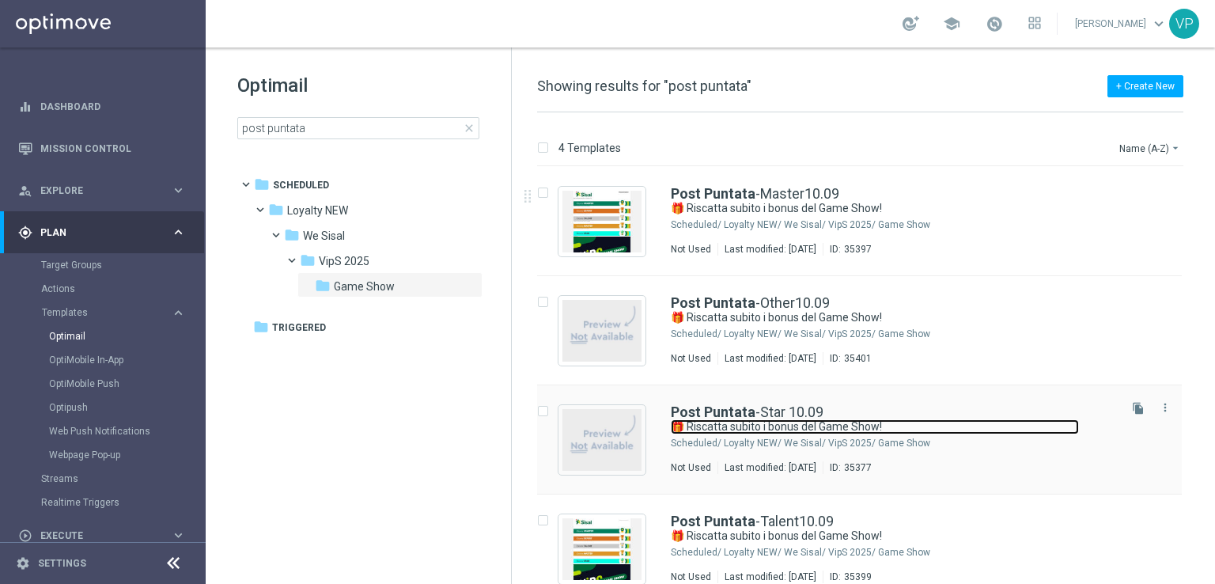
click at [990, 425] on link "🎁 Riscatta subito i bonus del Game Show!" at bounding box center [875, 426] width 408 height 15
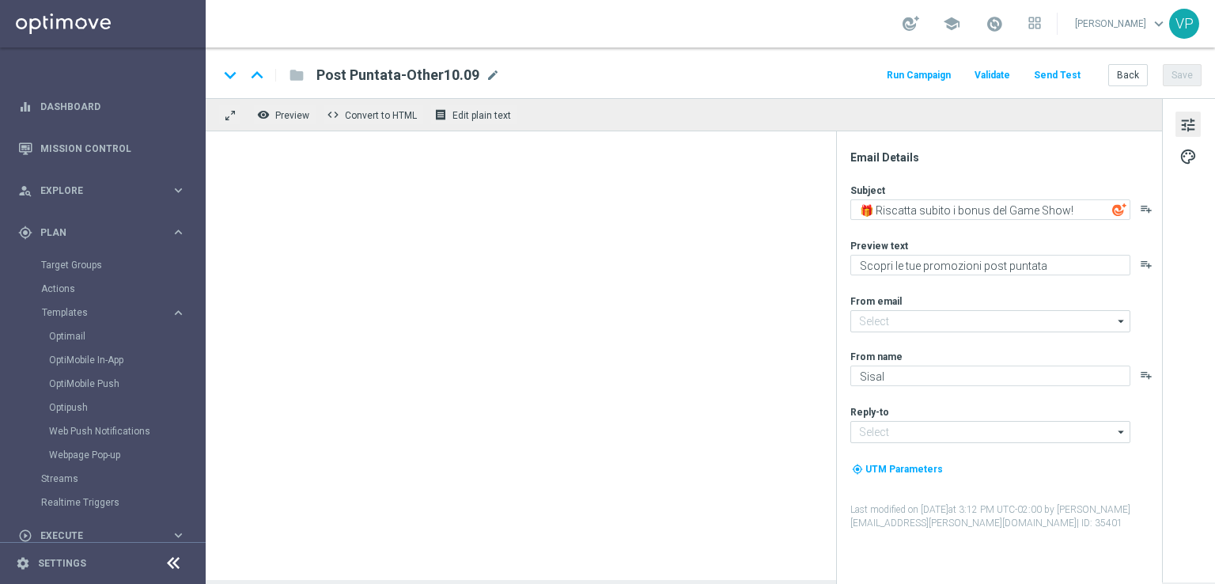
click at [1015, 421] on input at bounding box center [991, 432] width 280 height 22
type input "[EMAIL_ADDRESS][DOMAIN_NAME]"
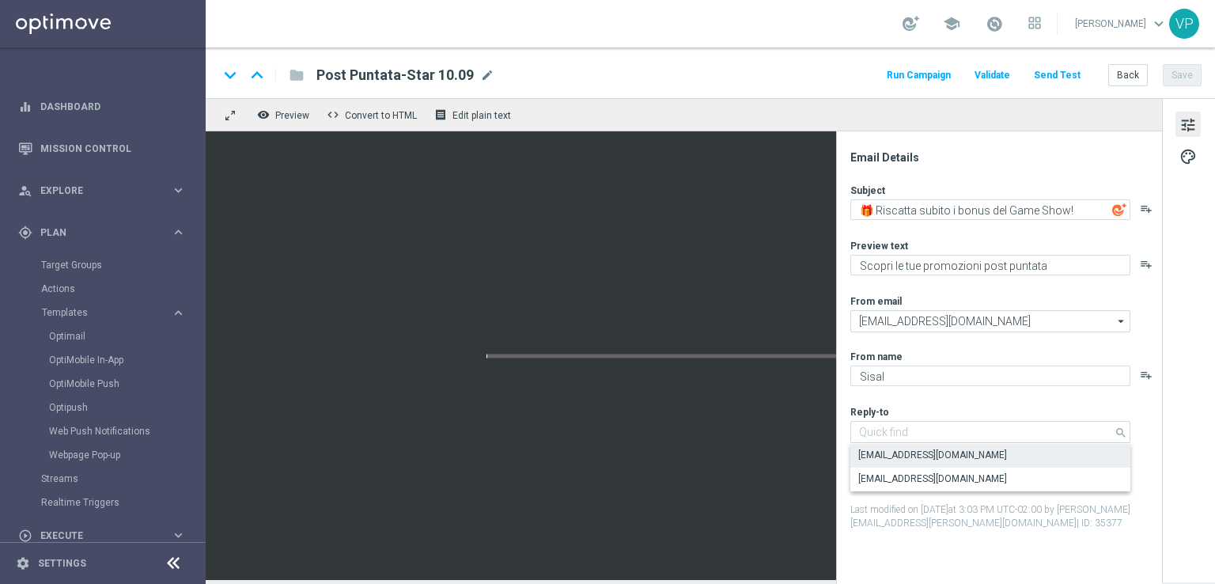
click at [1215, 381] on div "tune palette" at bounding box center [1188, 340] width 53 height 484
type input "[EMAIL_ADDRESS][DOMAIN_NAME]"
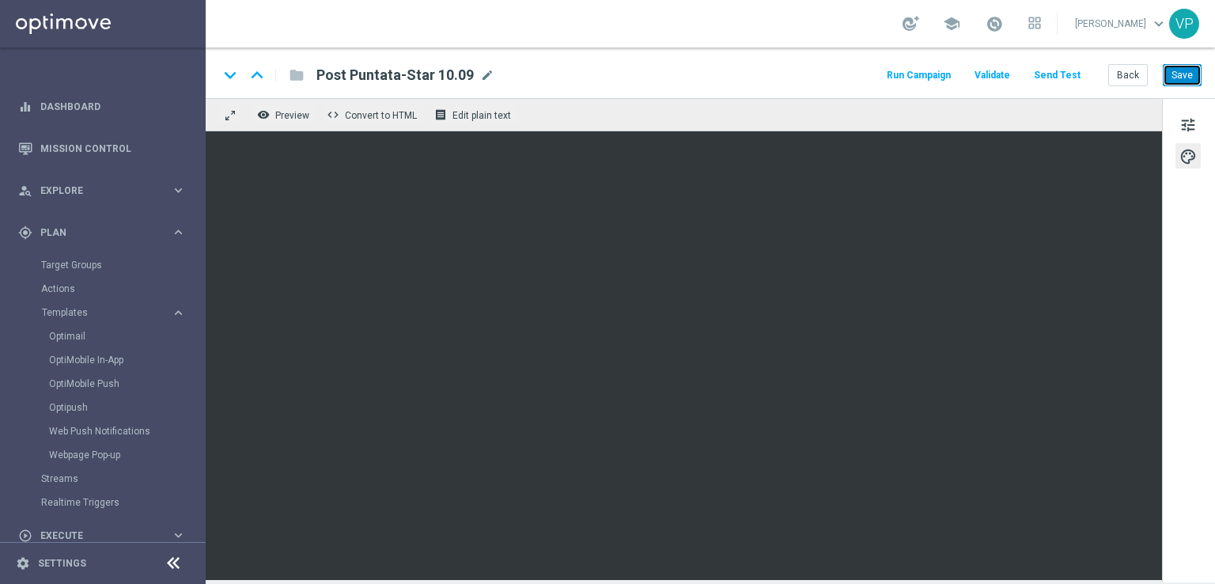
click at [1181, 70] on button "Save" at bounding box center [1182, 75] width 39 height 22
click at [1135, 72] on button "Back" at bounding box center [1129, 75] width 40 height 22
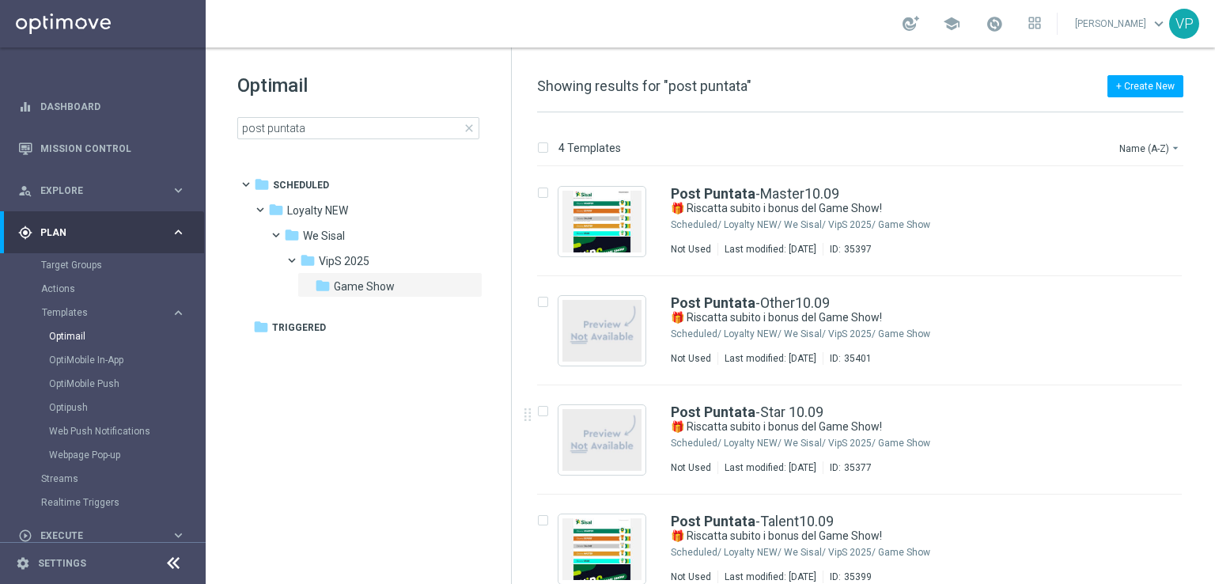
scroll to position [19, 0]
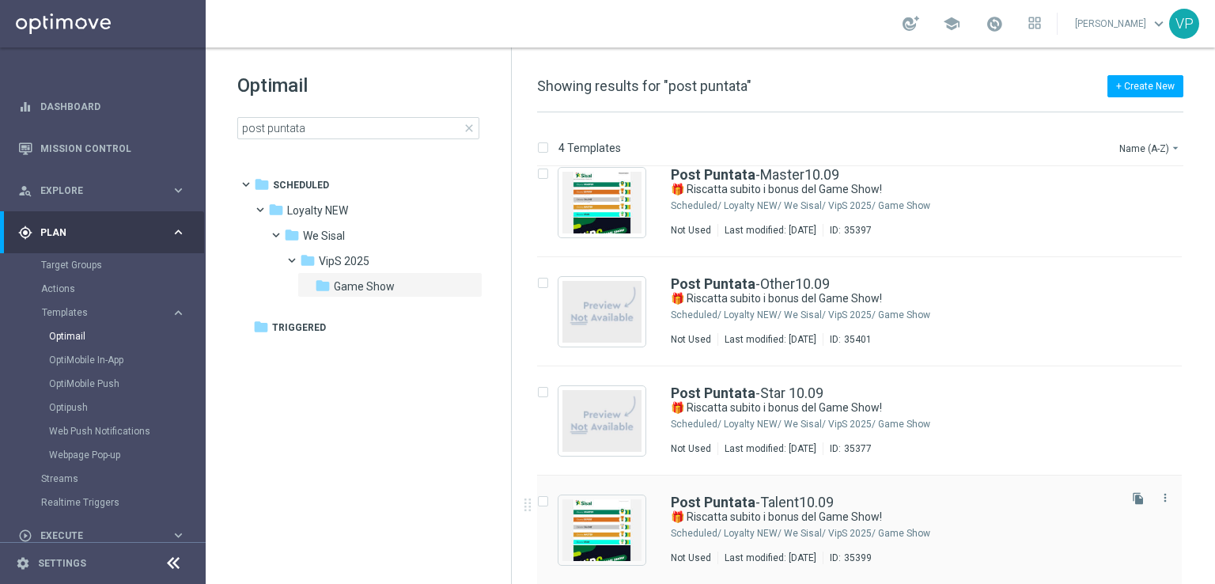
click at [999, 545] on div "Post Puntata -Talent10.09 🎁 Riscatta subito i bonus del Game Show! Scheduled/ L…" at bounding box center [893, 529] width 445 height 69
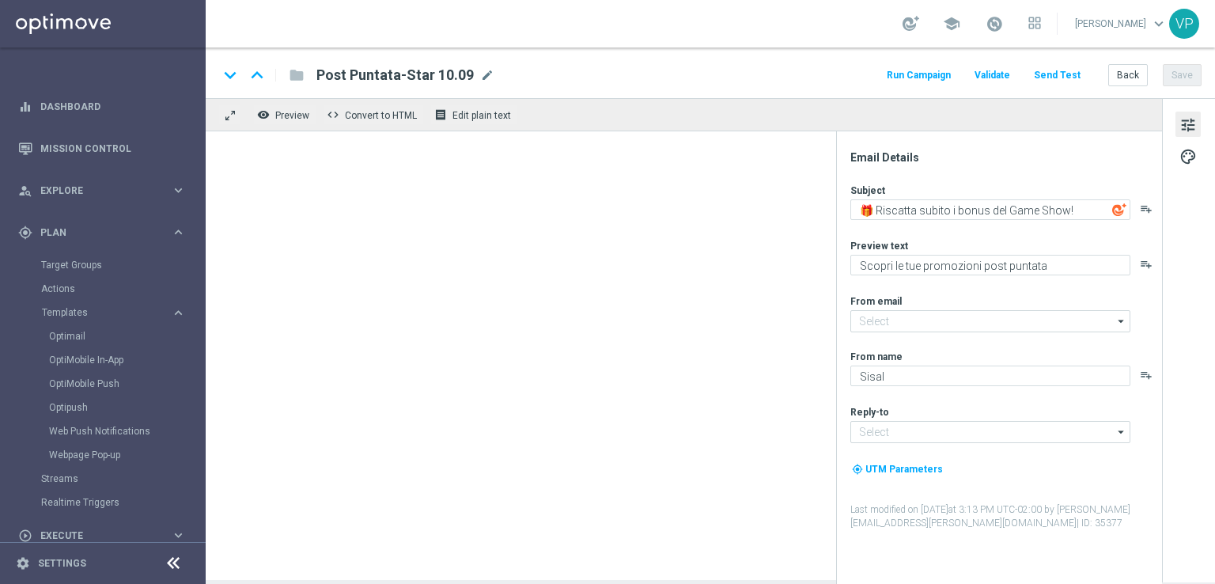
type input "[EMAIL_ADDRESS][DOMAIN_NAME]"
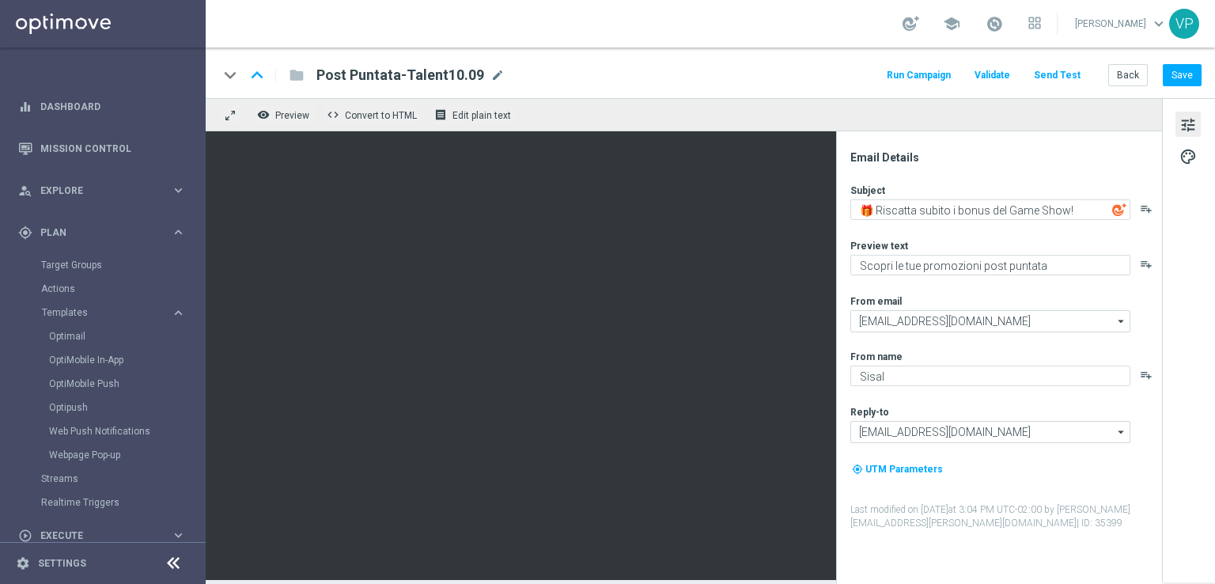
click at [836, 210] on div "Email Details Subject 🎁 Riscatta subito i bonus del Game Show! playlist_add Pre…" at bounding box center [999, 357] width 326 height 453
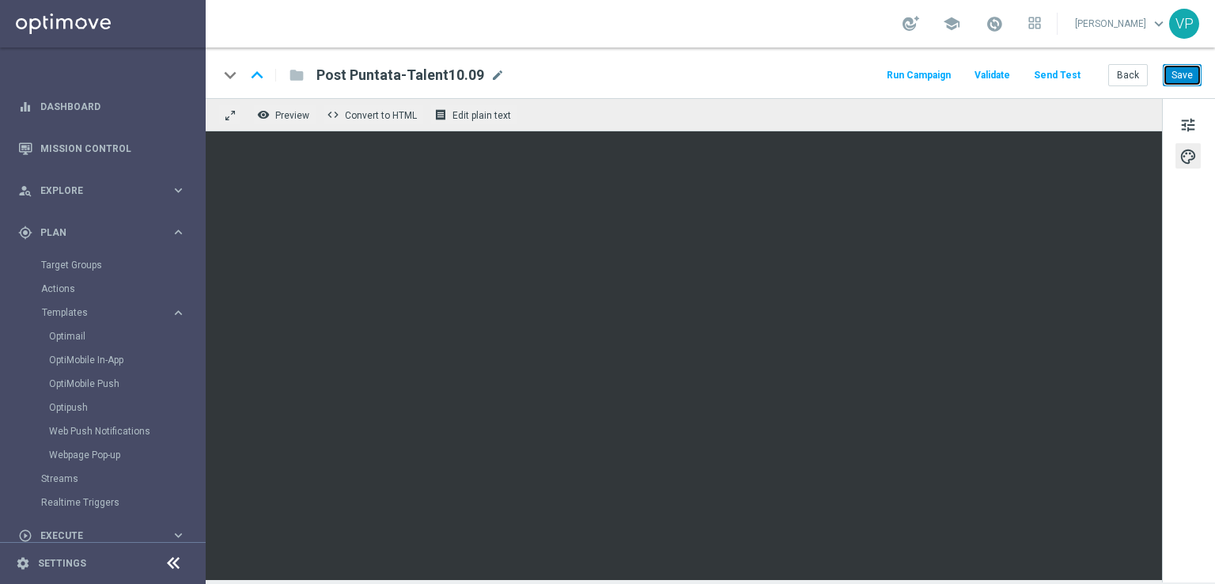
click at [1174, 75] on button "Save" at bounding box center [1182, 75] width 39 height 22
click at [1120, 73] on button "Back" at bounding box center [1129, 75] width 40 height 22
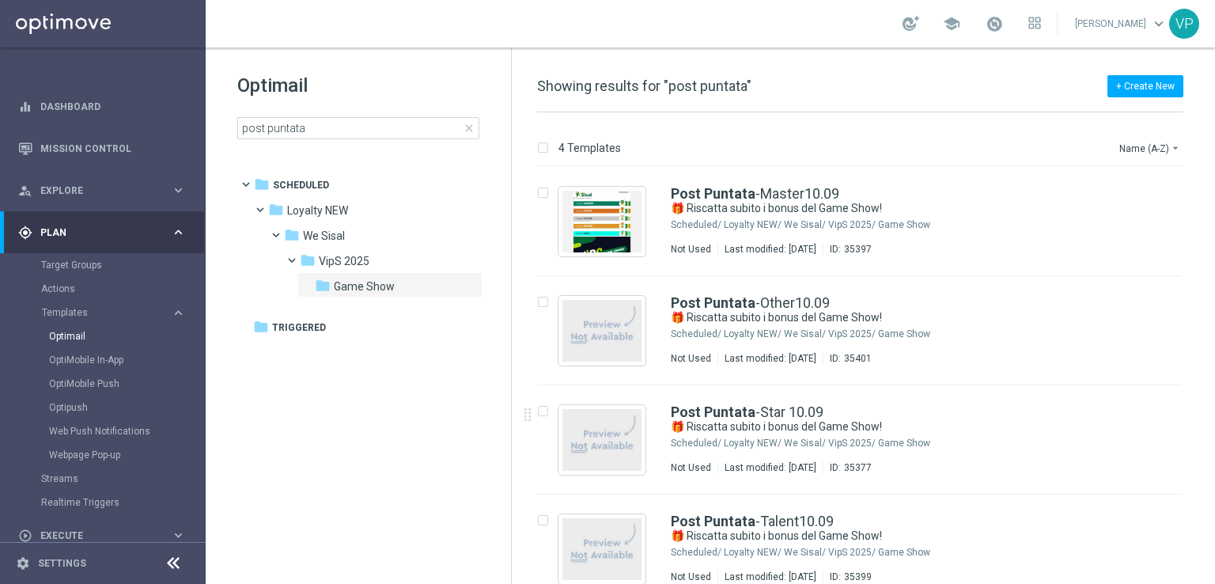
drag, startPoint x: 1215, startPoint y: 232, endPoint x: 1215, endPoint y: 362, distance: 129.8
click at [1215, 362] on div "4 Templates Name (A-Z) arrow_drop_down Drag here to set row groups Drag here to…" at bounding box center [863, 348] width 703 height 472
drag, startPoint x: 1213, startPoint y: 374, endPoint x: 1215, endPoint y: 298, distance: 76.0
click at [1215, 413] on div "4 Templates Name (A-Z) arrow_drop_down Drag here to set row groups Drag here to…" at bounding box center [863, 348] width 703 height 472
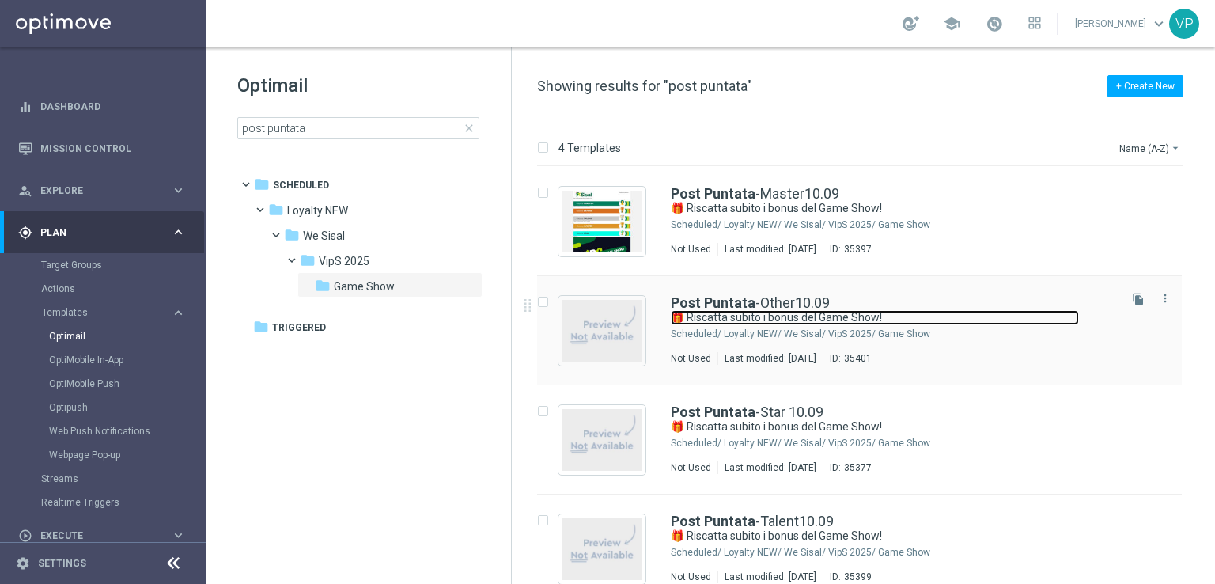
click at [1001, 312] on link "🎁 Riscatta subito i bonus del Game Show!" at bounding box center [875, 317] width 408 height 15
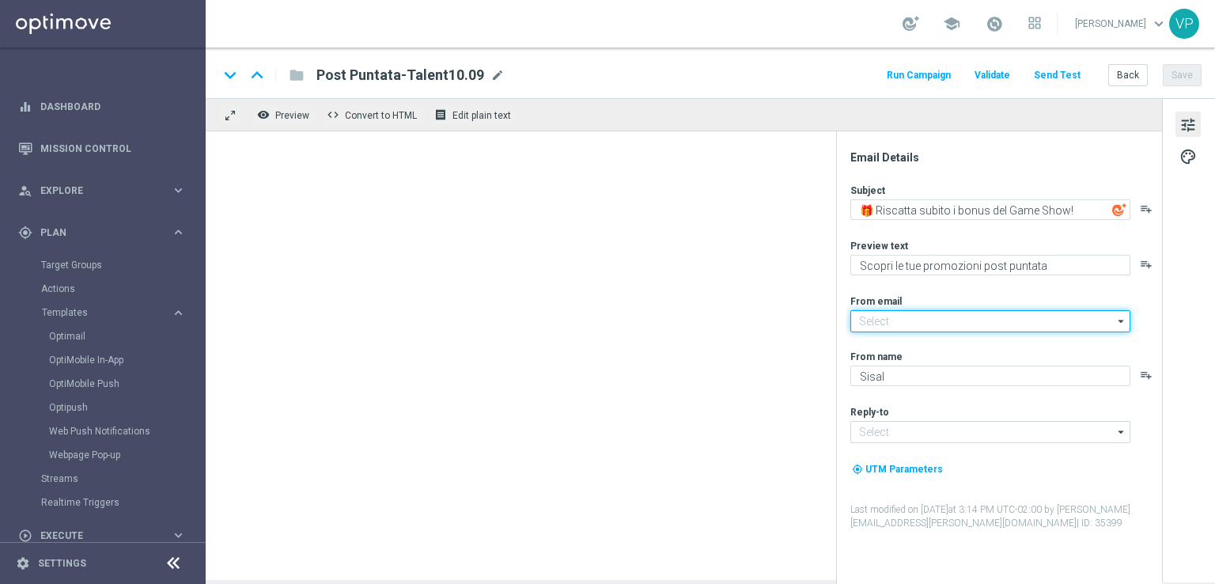
type input "[EMAIL_ADDRESS][DOMAIN_NAME]"
click at [1001, 312] on input "[EMAIL_ADDRESS][DOMAIN_NAME]" at bounding box center [991, 321] width 280 height 22
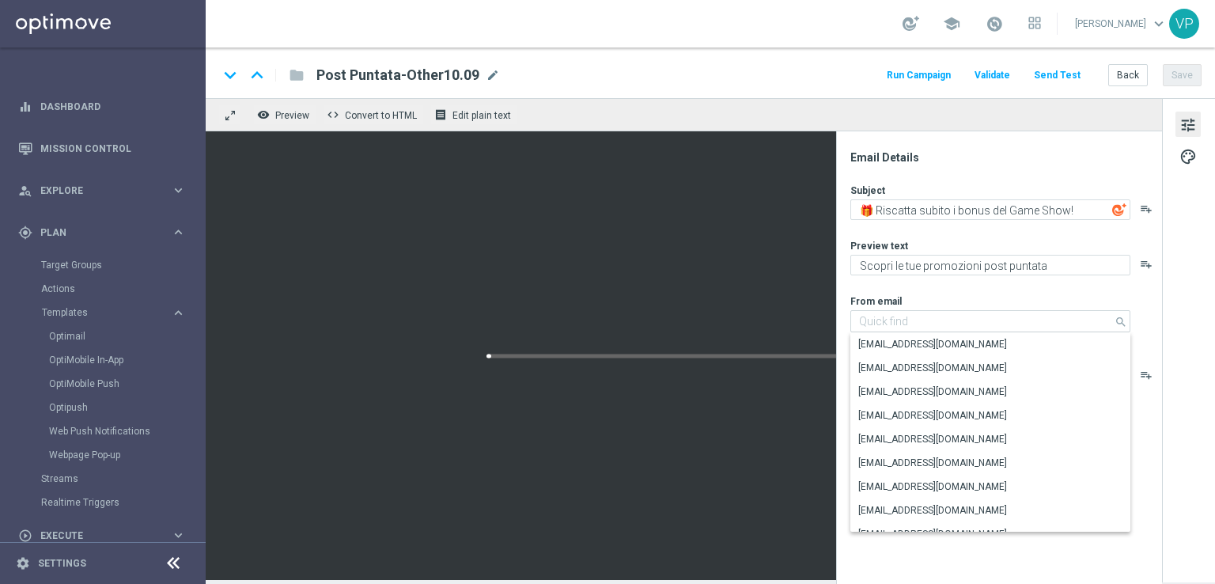
click at [1176, 323] on div "tune palette" at bounding box center [1188, 340] width 53 height 484
type input "[EMAIL_ADDRESS][DOMAIN_NAME]"
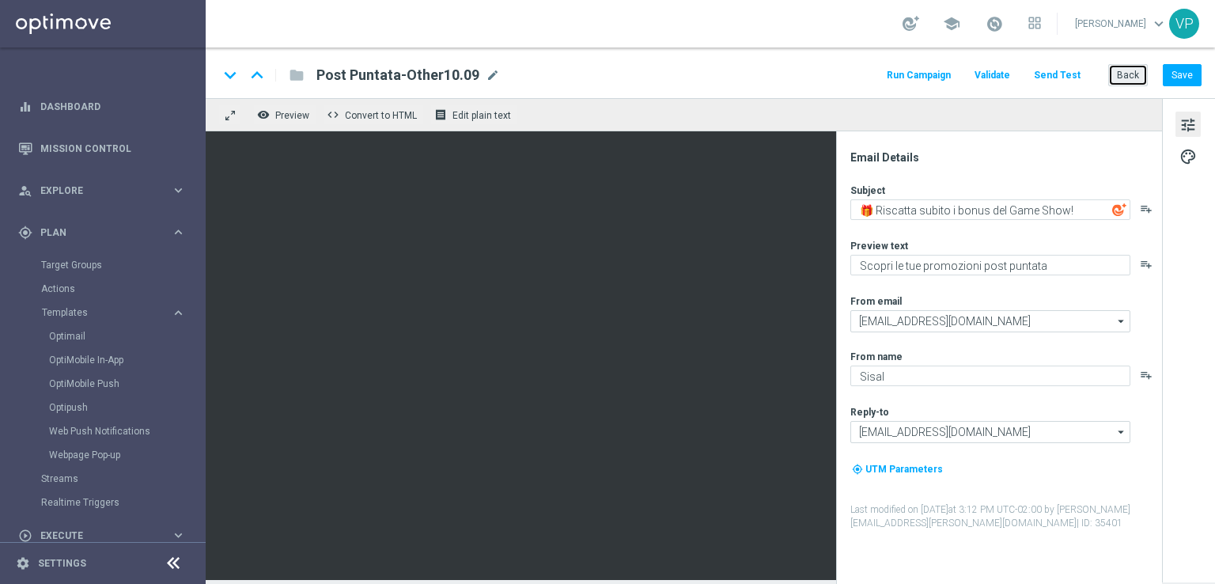
click at [1133, 78] on button "Back" at bounding box center [1129, 75] width 40 height 22
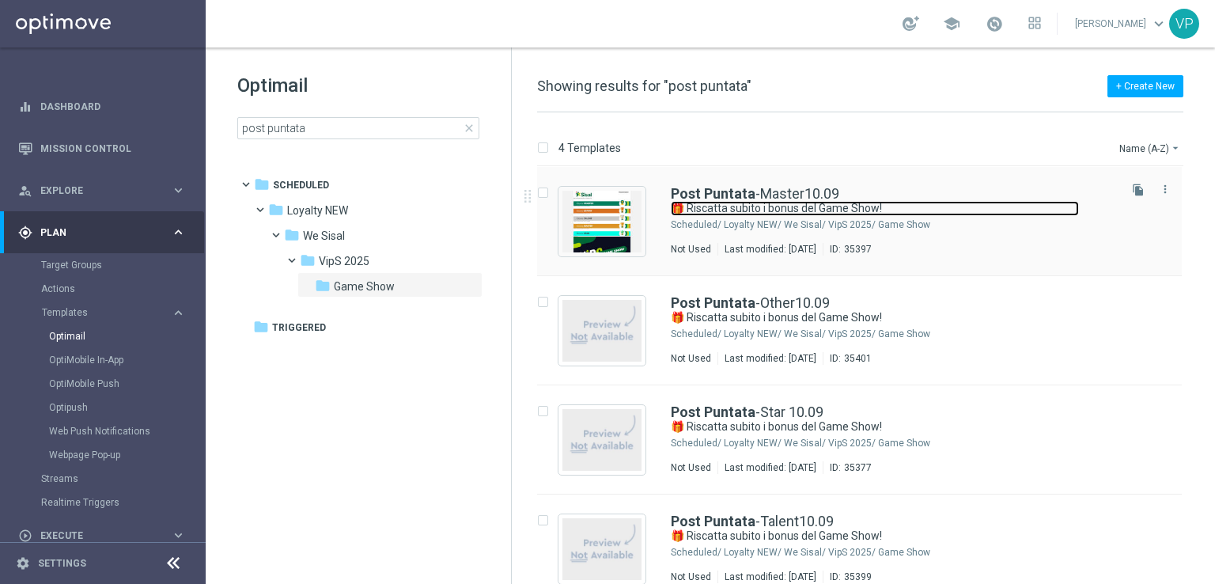
click at [902, 205] on link "🎁 Riscatta subito i bonus del Game Show!" at bounding box center [875, 208] width 408 height 15
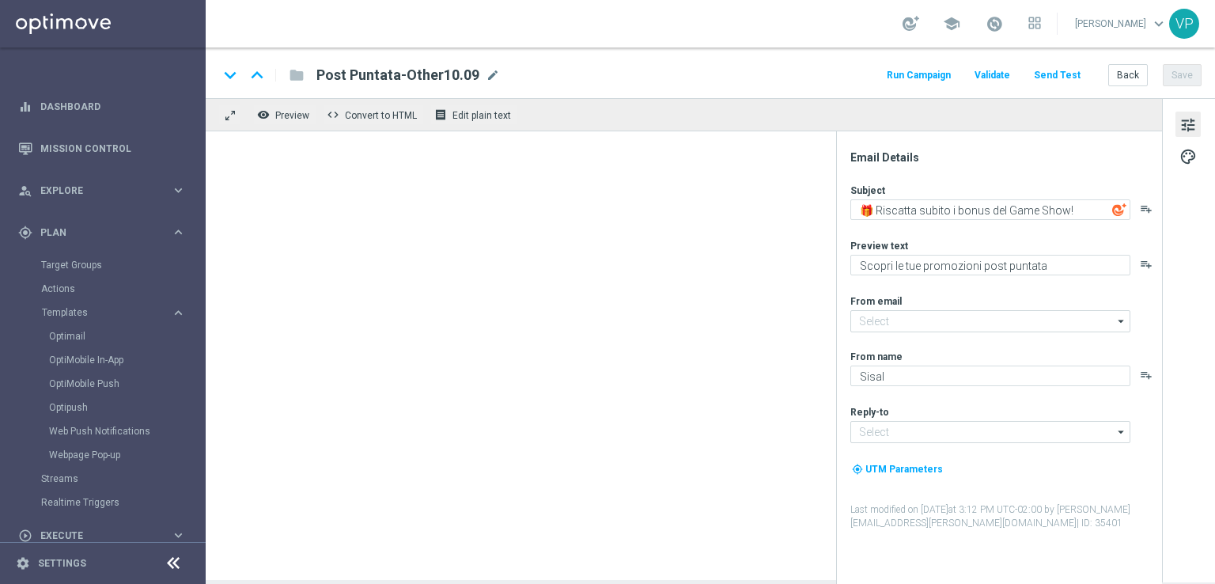
type input "[EMAIL_ADDRESS][DOMAIN_NAME]"
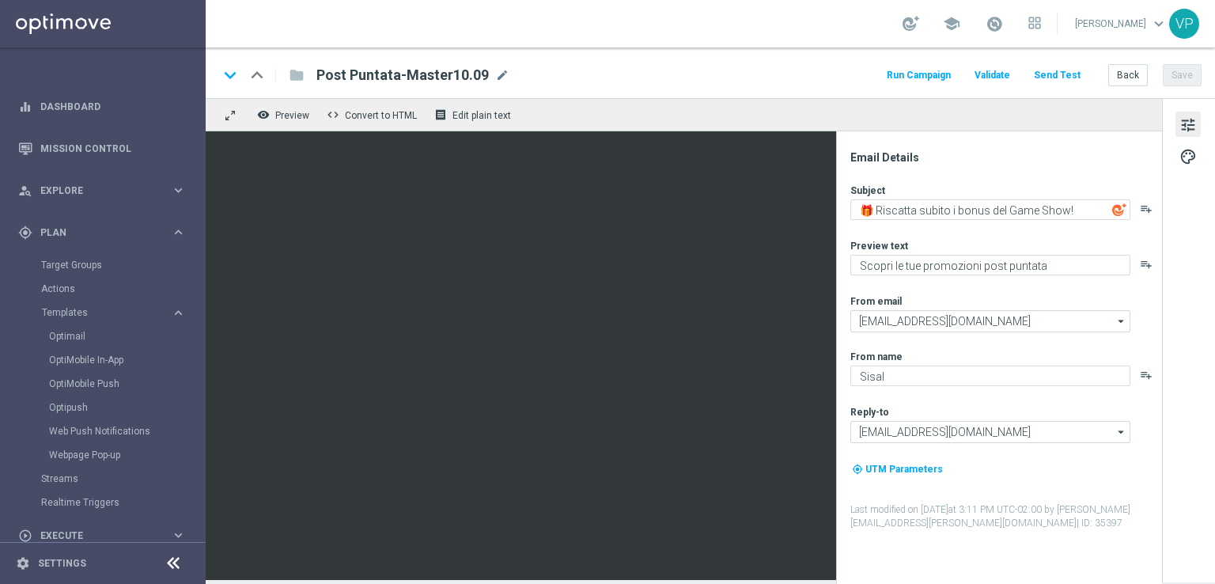
click at [1065, 74] on button "Send Test" at bounding box center [1057, 75] width 51 height 21
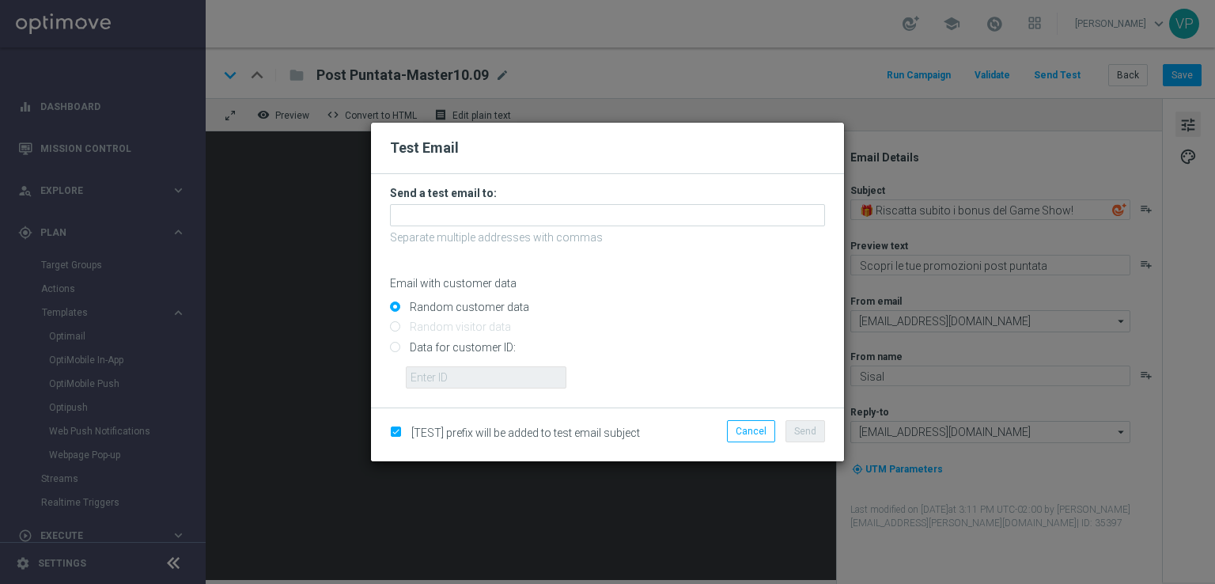
click at [442, 359] on input "Data for customer ID:" at bounding box center [607, 354] width 435 height 22
radio input "true"
click at [508, 381] on input "text" at bounding box center [486, 377] width 161 height 22
click at [686, 377] on div at bounding box center [615, 371] width 443 height 34
click at [463, 385] on input "text" at bounding box center [486, 377] width 161 height 22
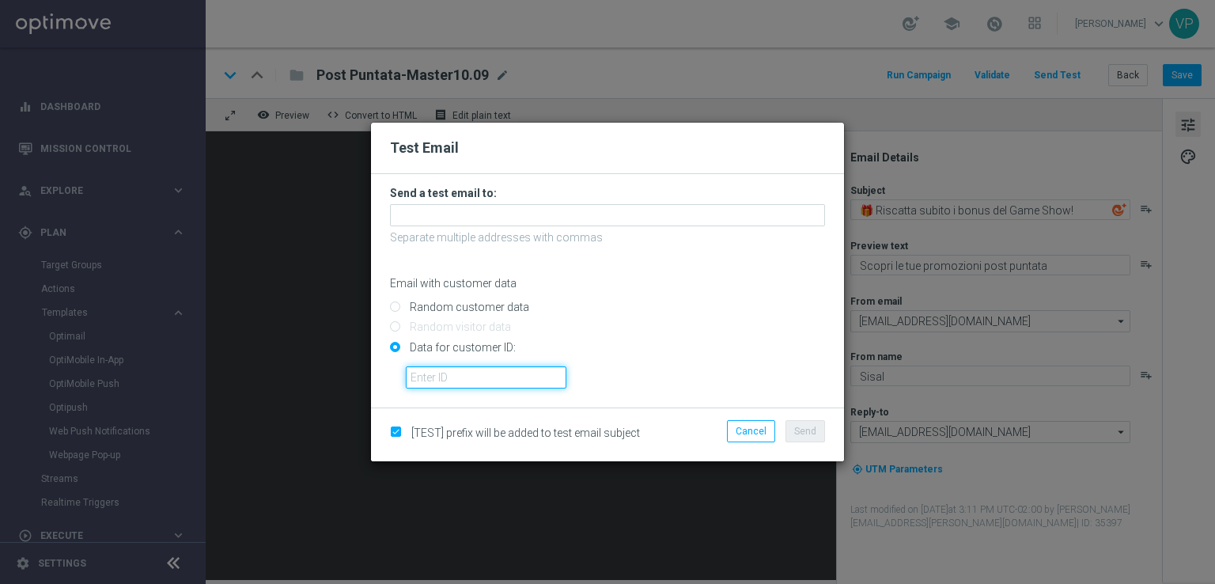
type input "3832155"
click at [447, 385] on input "3832155" at bounding box center [486, 377] width 161 height 22
